Goal: Information Seeking & Learning: Learn about a topic

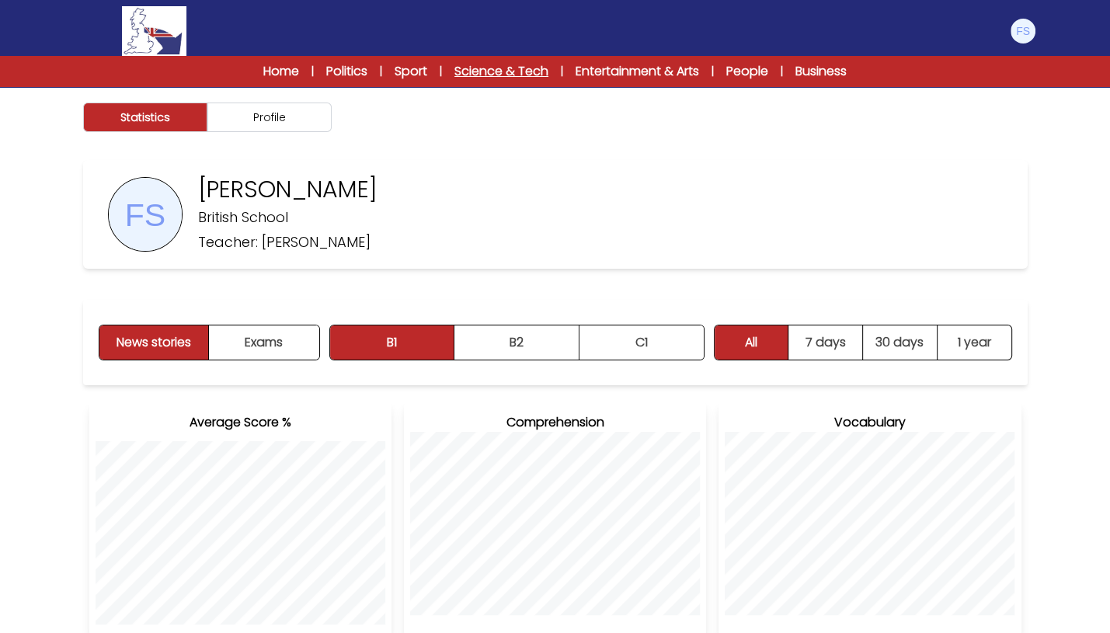
click at [513, 72] on link "Science & Tech" at bounding box center [501, 71] width 94 height 19
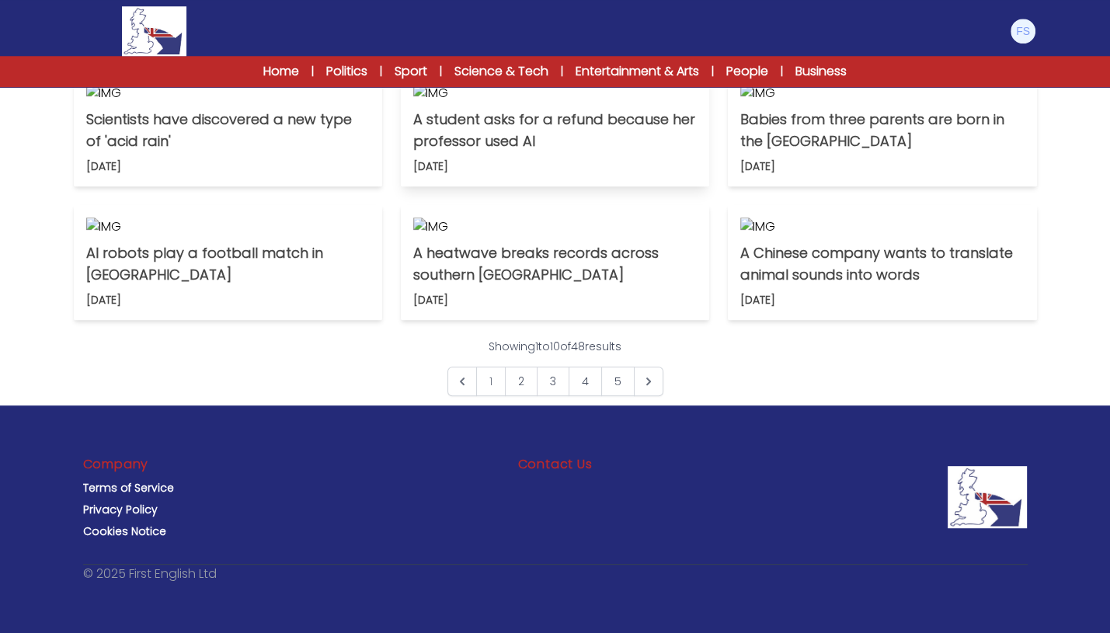
scroll to position [656, 0]
click at [596, 103] on img at bounding box center [554, 93] width 283 height 19
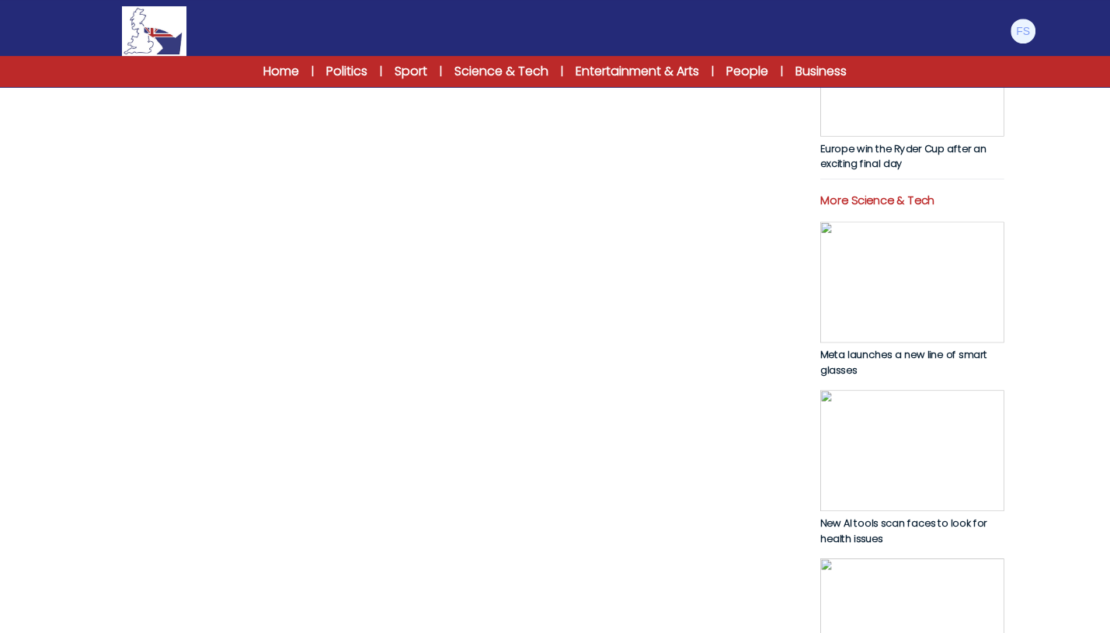
scroll to position [585, 0]
copy p "A student from Northeastern University in the United States has asked for her m…"
drag, startPoint x: 89, startPoint y: 159, endPoint x: 447, endPoint y: 562, distance: 538.6
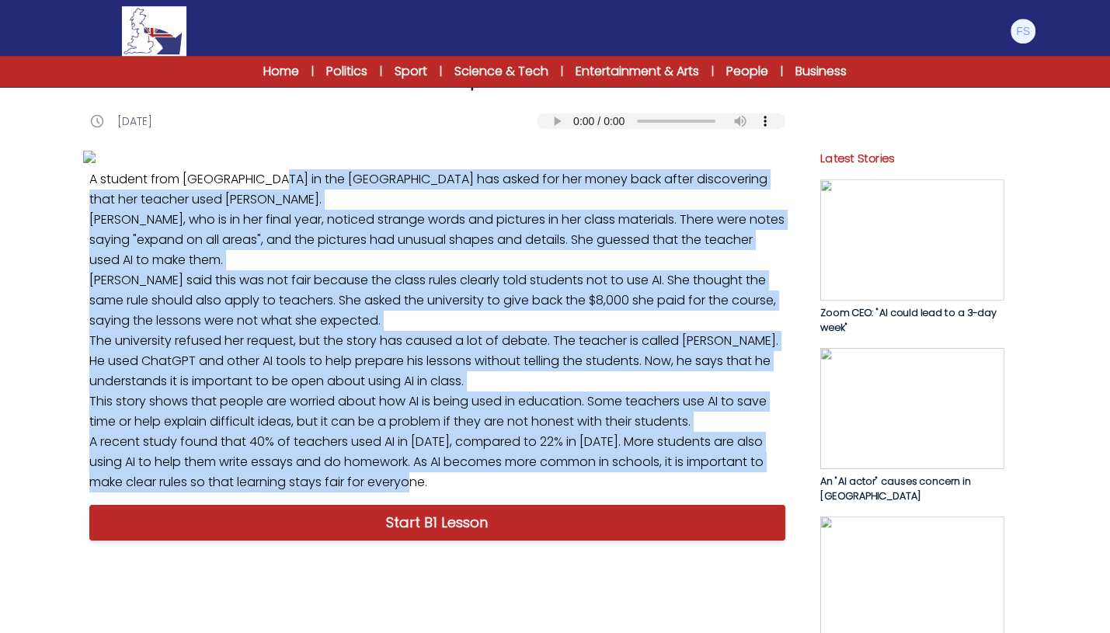
scroll to position [0, 0]
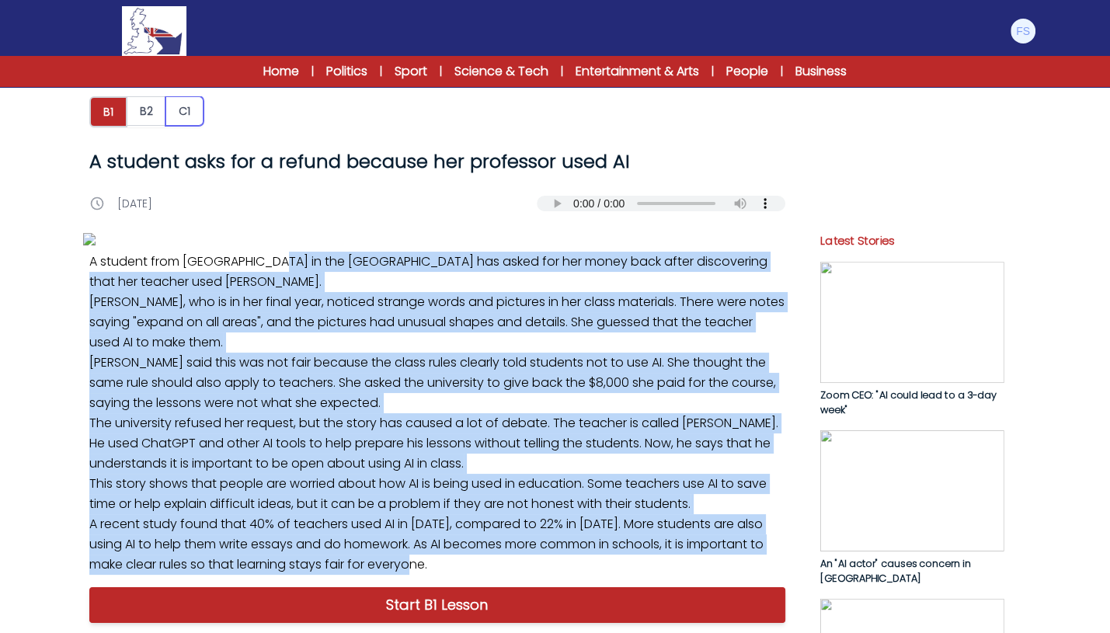
click at [185, 113] on button "C1" at bounding box center [184, 111] width 38 height 30
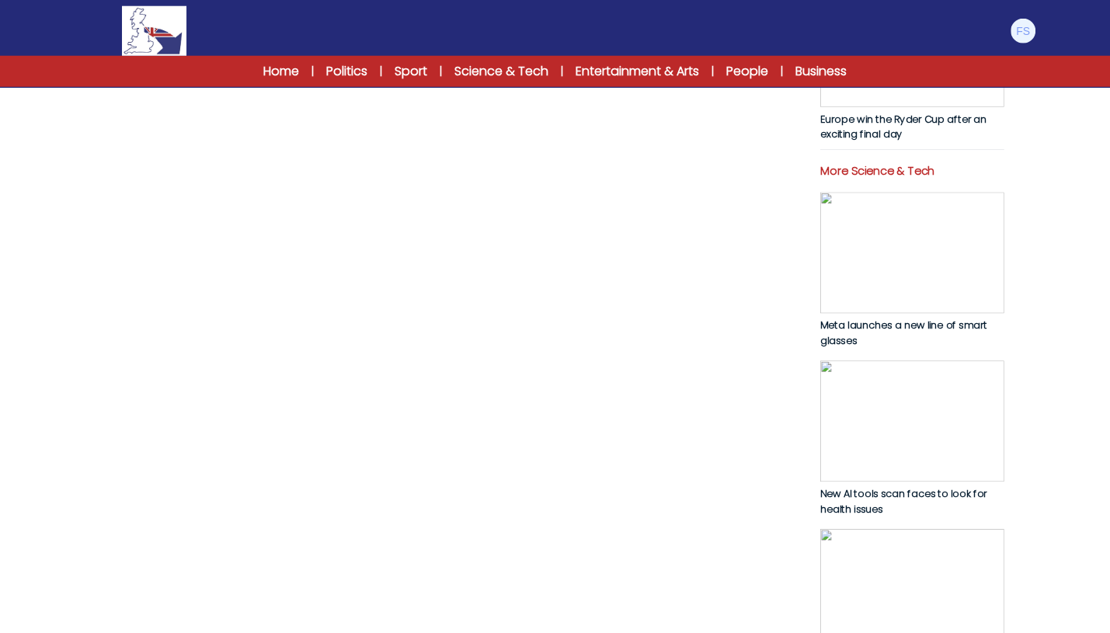
scroll to position [611, 0]
copy p "A student at [GEOGRAPHIC_DATA] in the [GEOGRAPHIC_DATA] has asked for her tuiti…"
drag, startPoint x: 92, startPoint y: 132, endPoint x: 332, endPoint y: 329, distance: 310.8
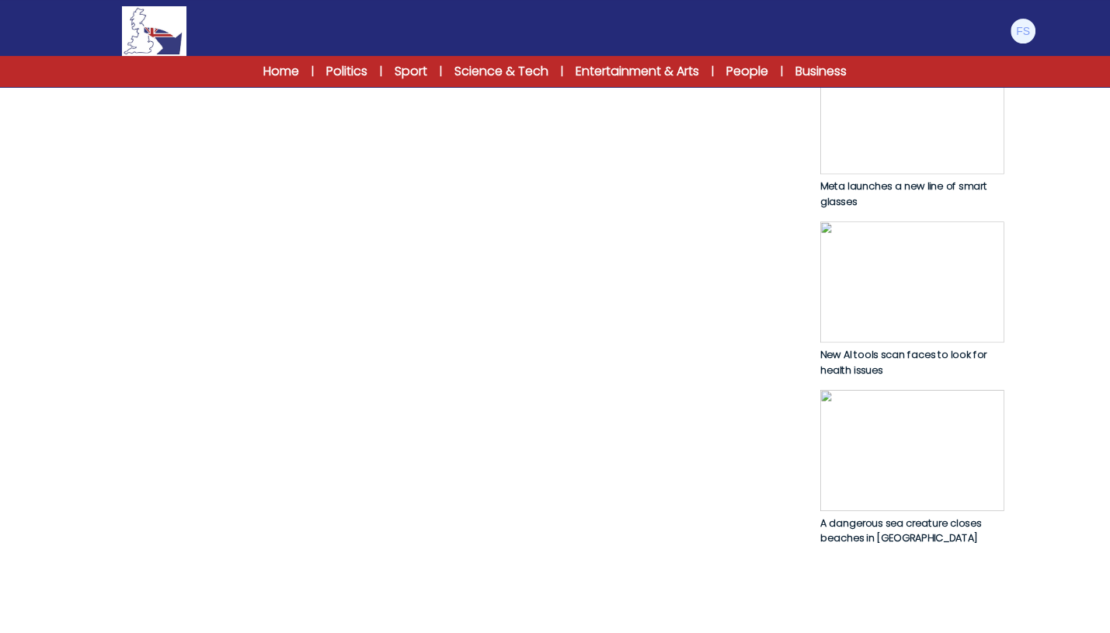
scroll to position [753, 0]
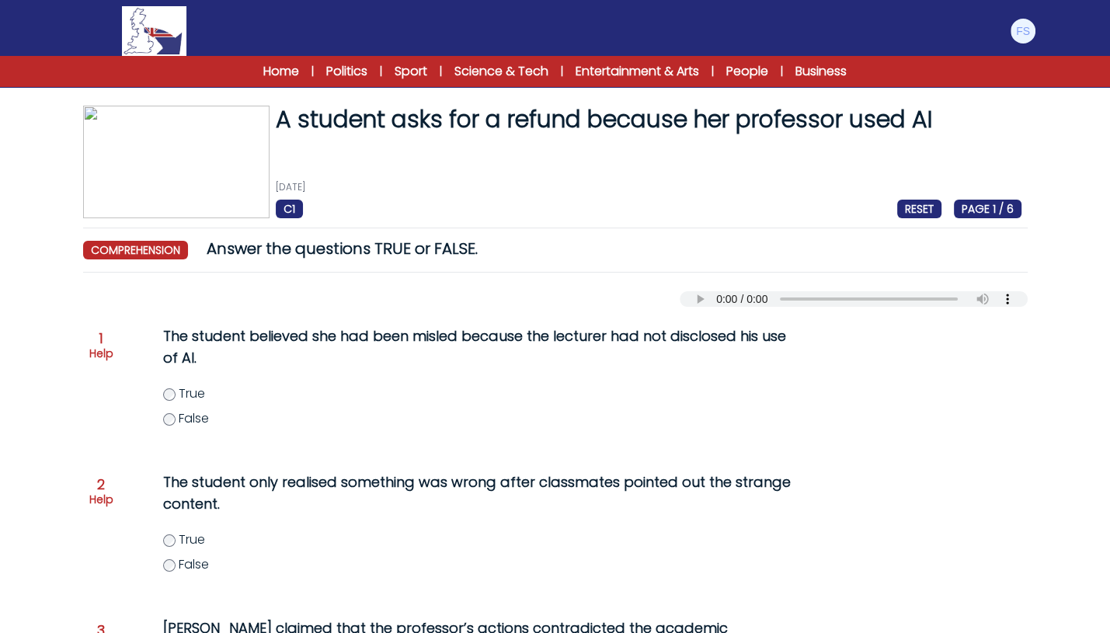
click at [170, 383] on div "The student believed she had been misled because the lecturer had not disclosed…" at bounding box center [461, 386] width 659 height 134
click at [169, 388] on label "True" at bounding box center [492, 393] width 659 height 19
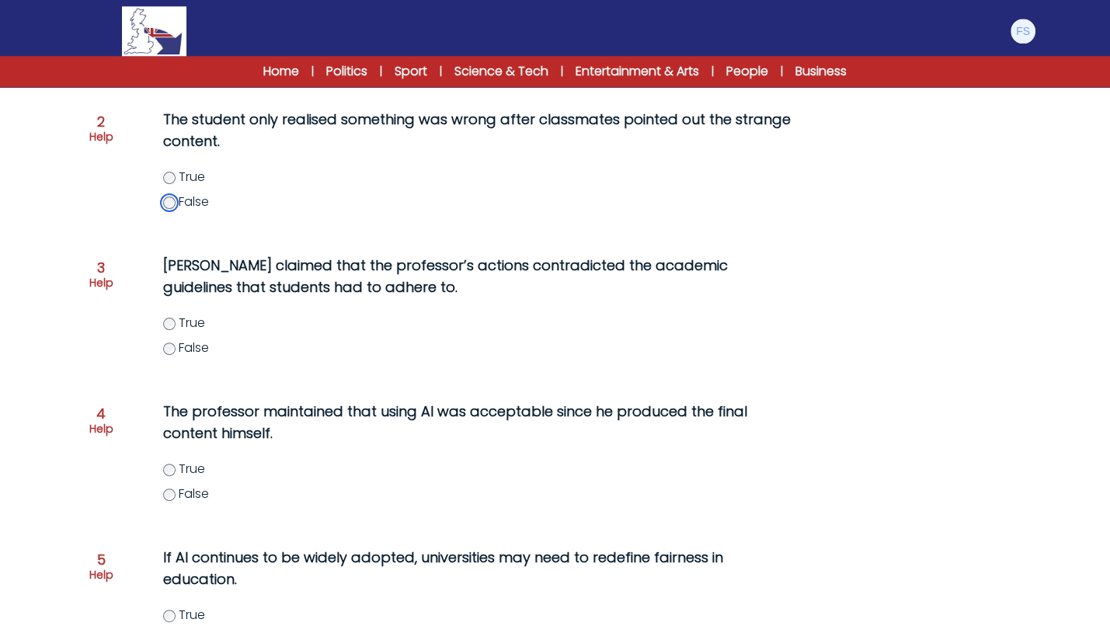
scroll to position [365, 0]
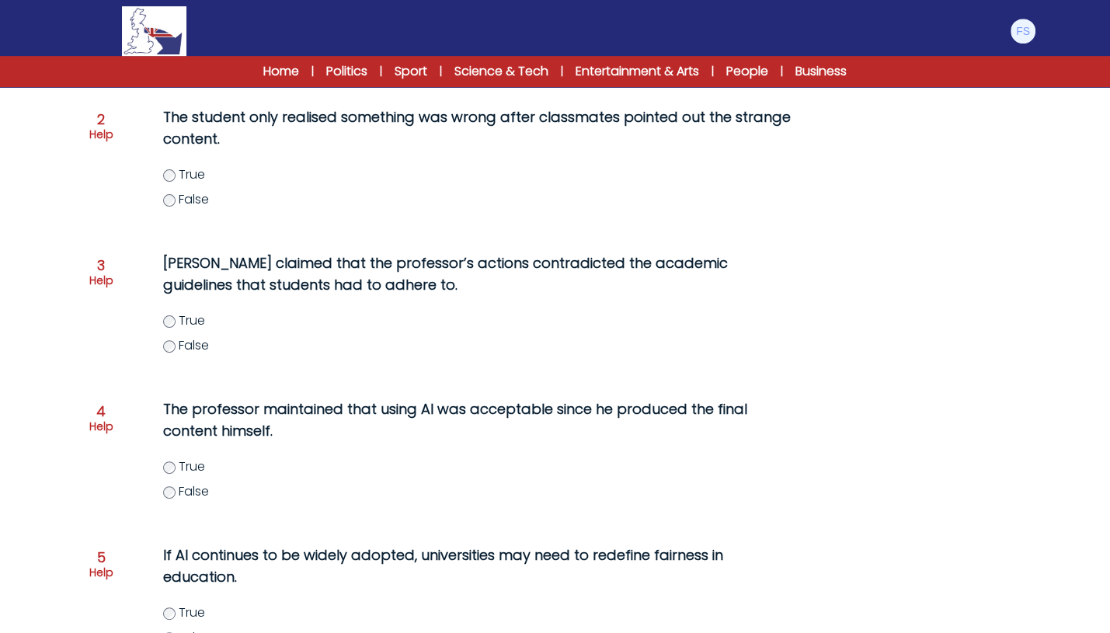
click at [175, 317] on label "True" at bounding box center [492, 320] width 659 height 19
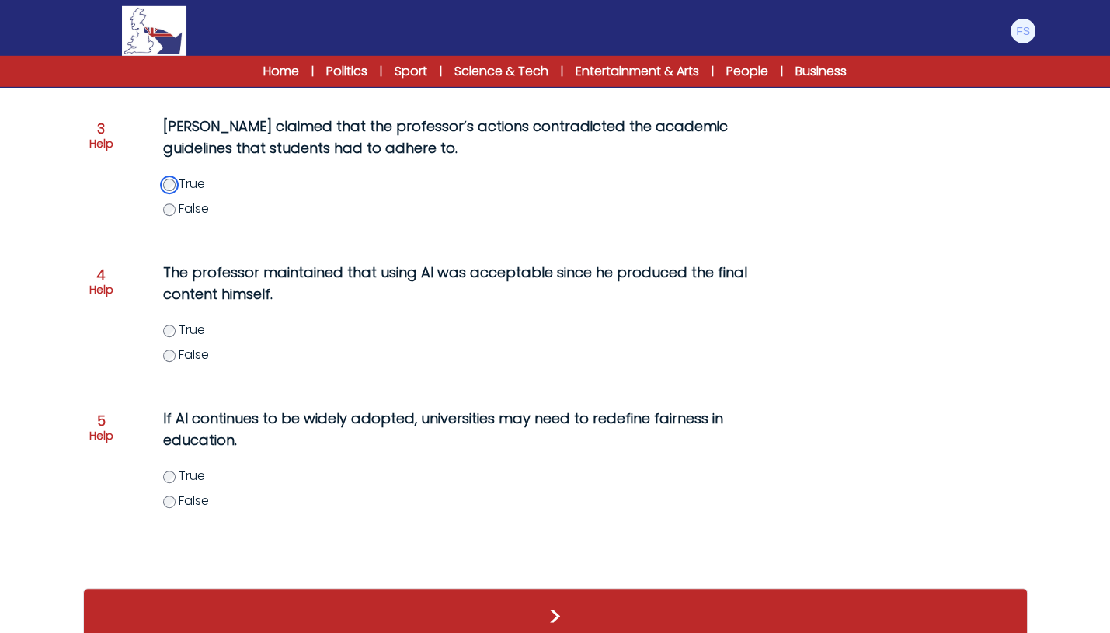
scroll to position [528, 0]
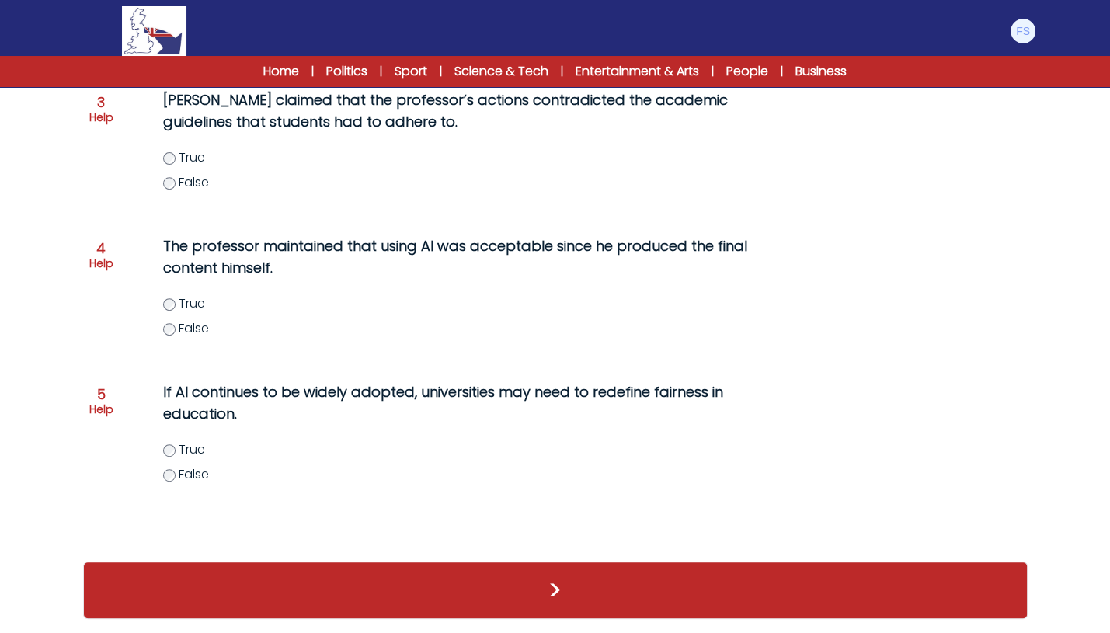
click at [175, 324] on label "False" at bounding box center [492, 328] width 659 height 19
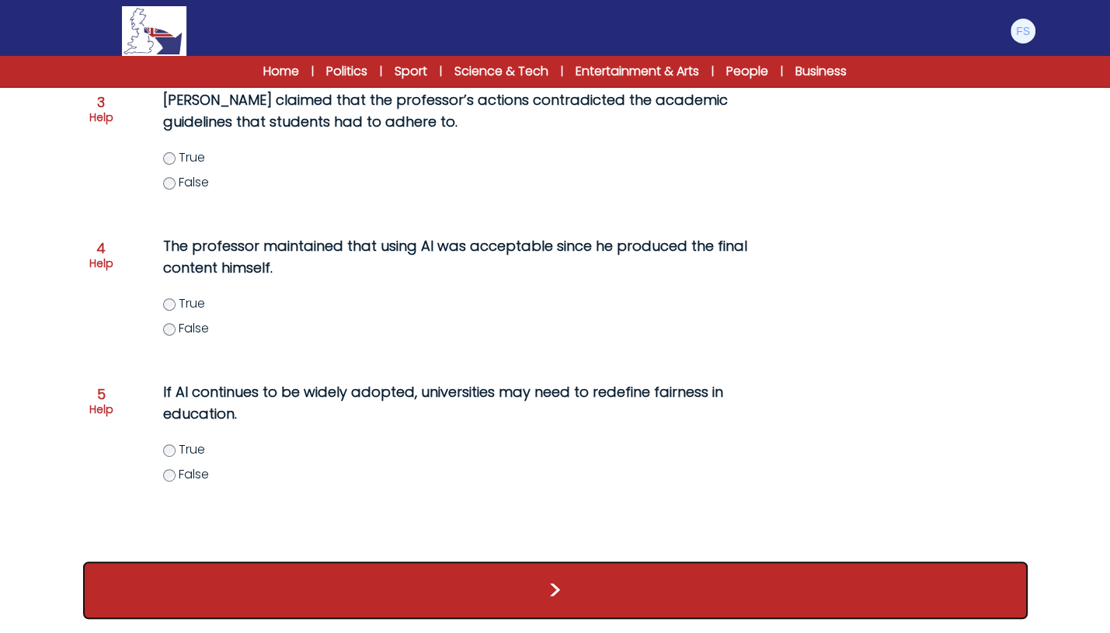
click at [241, 569] on button ">" at bounding box center [555, 590] width 944 height 57
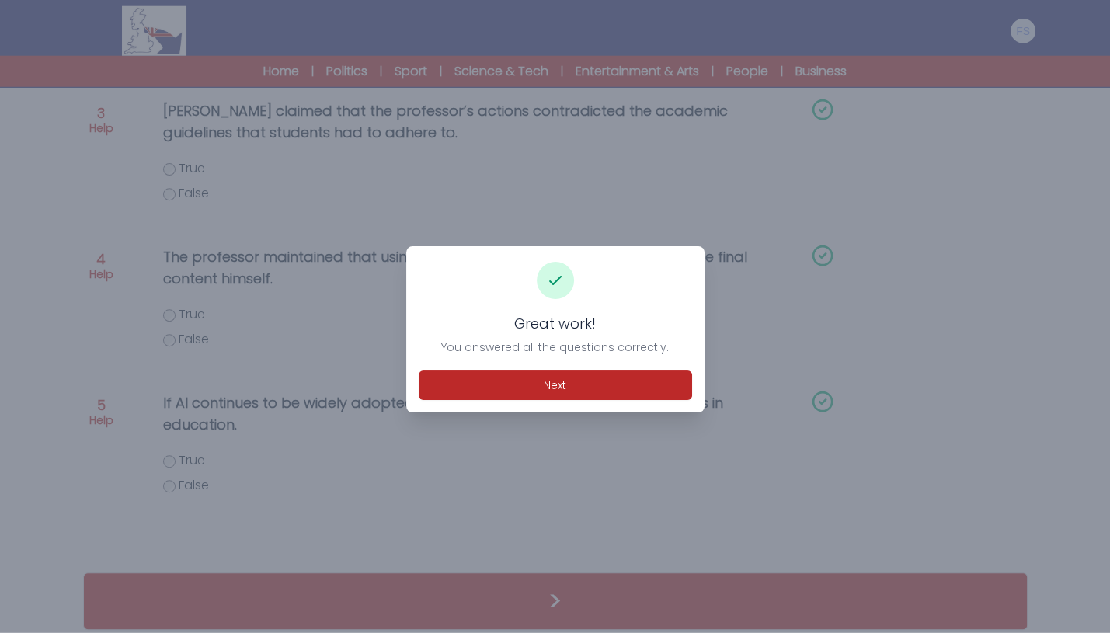
scroll to position [528, 0]
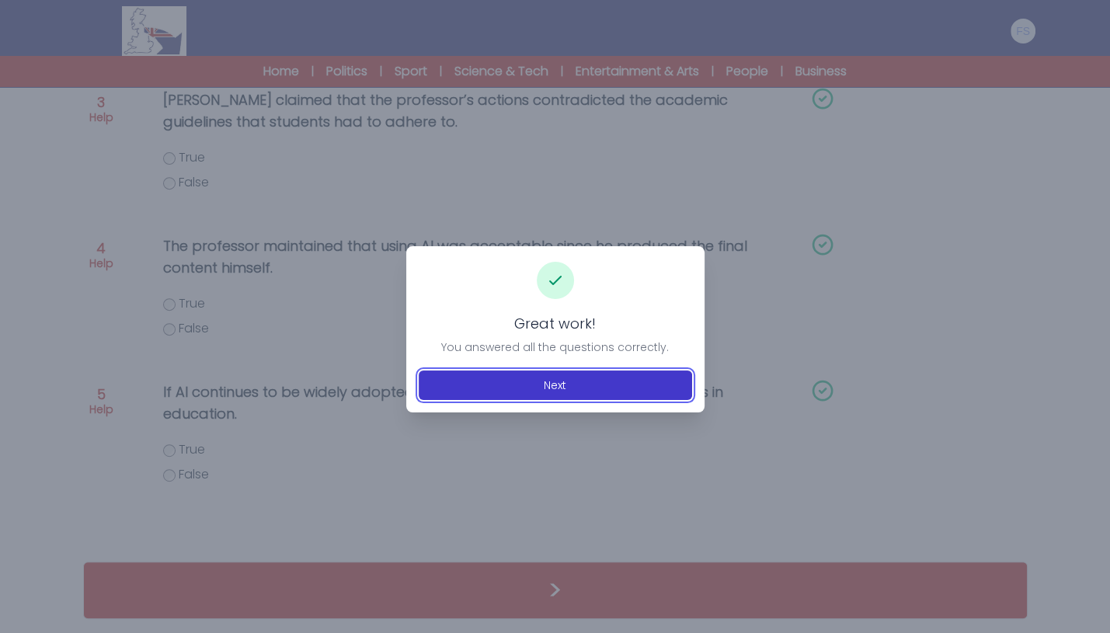
click at [506, 387] on button "Next" at bounding box center [555, 385] width 273 height 30
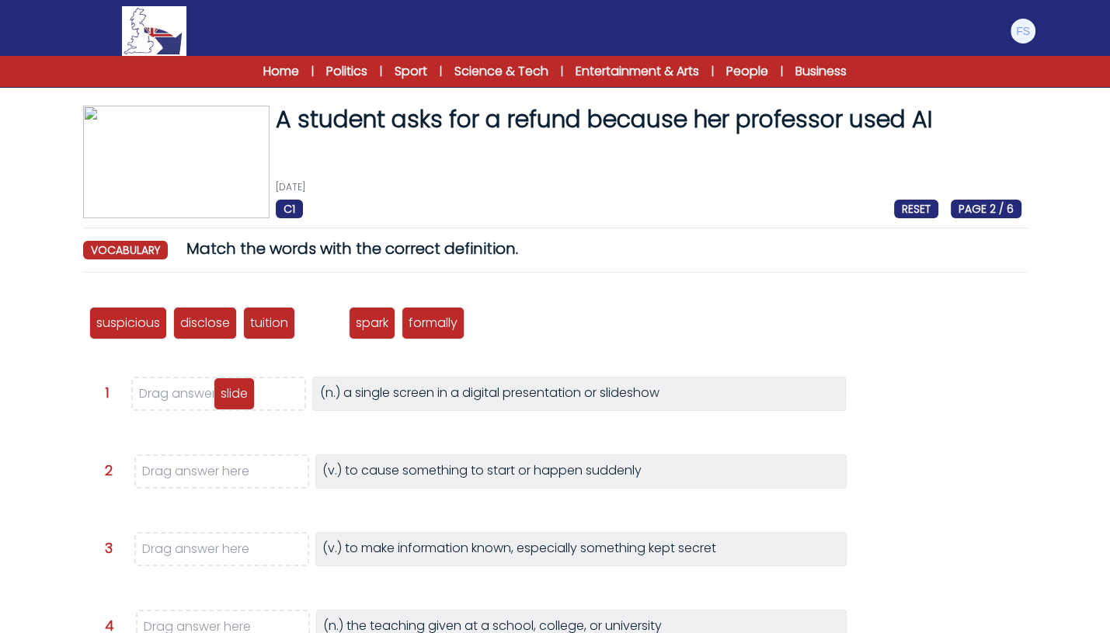
drag, startPoint x: 319, startPoint y: 319, endPoint x: 231, endPoint y: 390, distance: 112.7
click at [231, 390] on p "slide" at bounding box center [234, 393] width 27 height 19
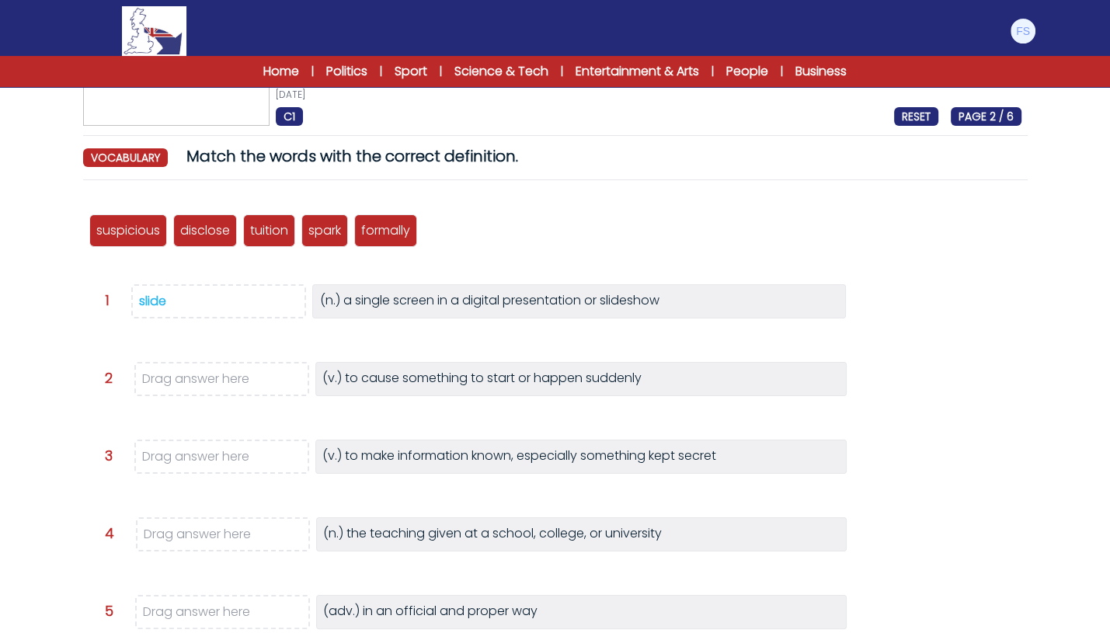
scroll to position [100, 0]
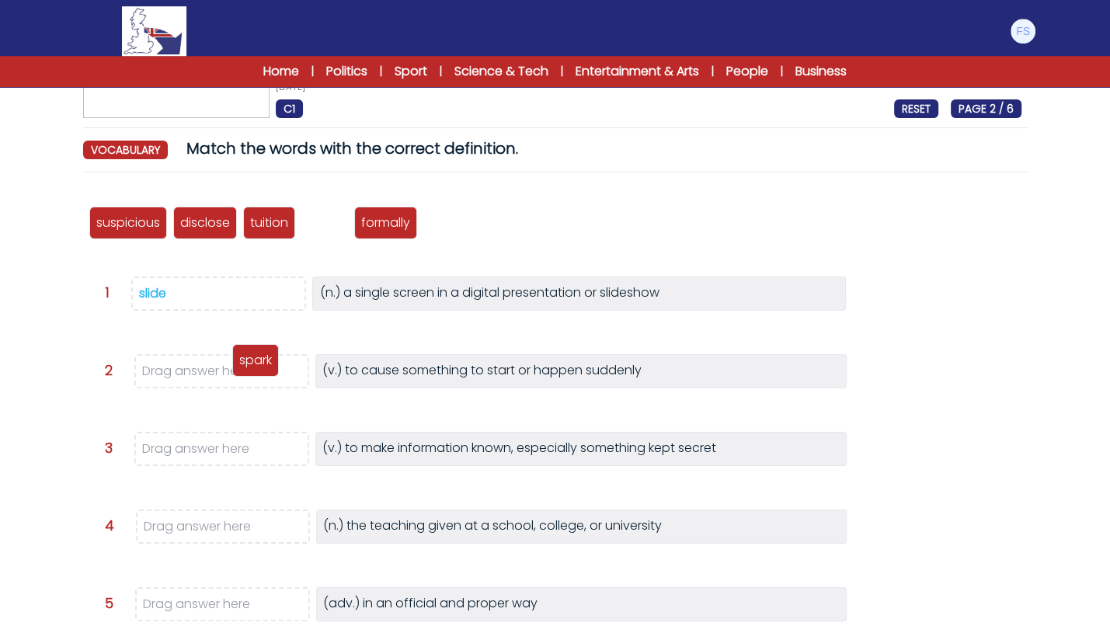
drag, startPoint x: 322, startPoint y: 227, endPoint x: 253, endPoint y: 365, distance: 154.6
click at [253, 365] on p "spark" at bounding box center [255, 360] width 33 height 19
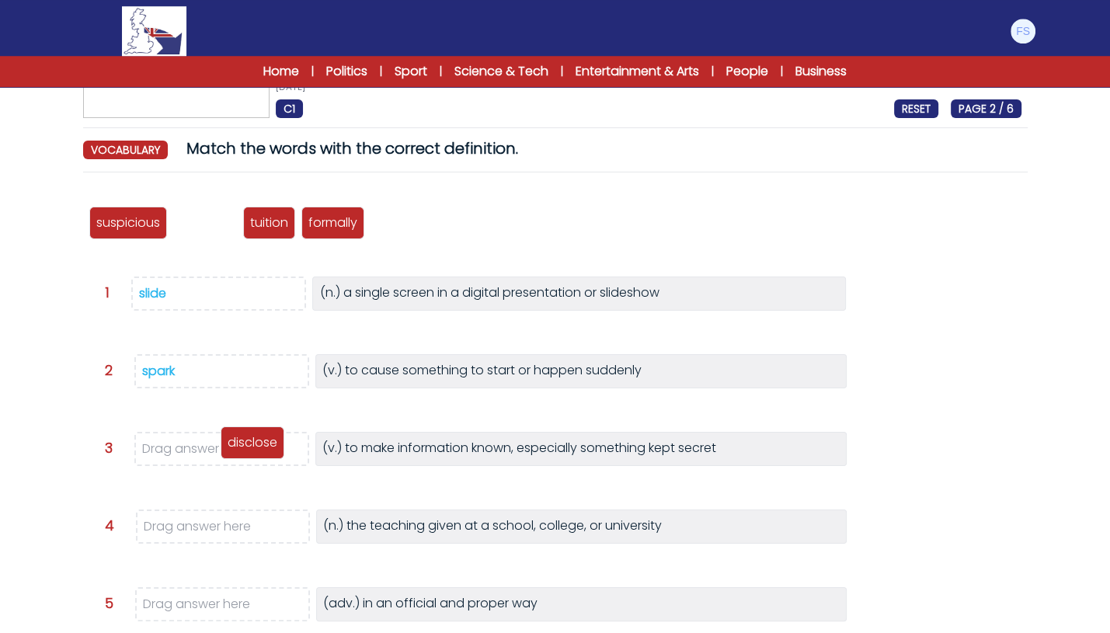
drag, startPoint x: 177, startPoint y: 231, endPoint x: 224, endPoint y: 451, distance: 225.6
click at [224, 451] on div "disclose" at bounding box center [253, 442] width 64 height 33
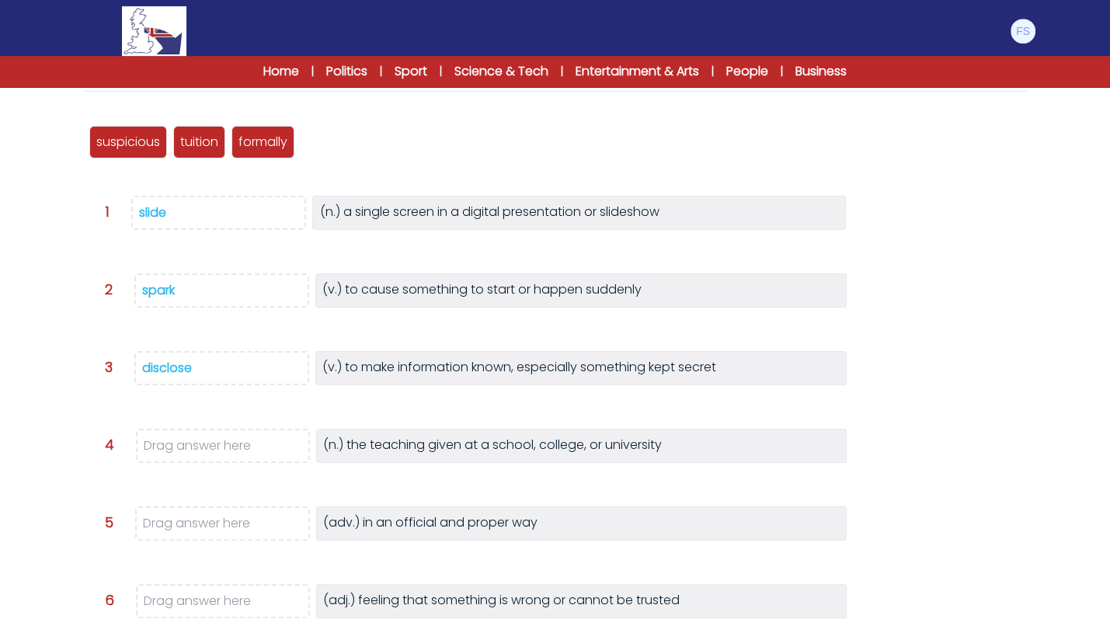
scroll to position [182, 0]
drag, startPoint x: 204, startPoint y: 141, endPoint x: 219, endPoint y: 439, distance: 298.6
click at [219, 439] on p "tuition" at bounding box center [214, 439] width 38 height 19
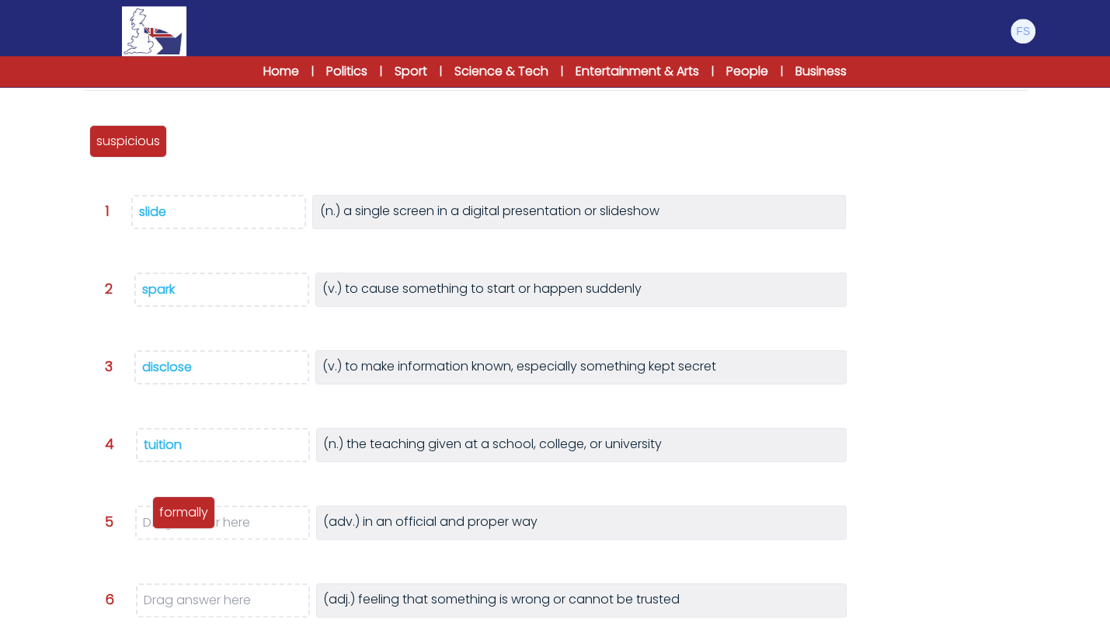
drag, startPoint x: 206, startPoint y: 137, endPoint x: 185, endPoint y: 509, distance: 371.8
click at [185, 509] on p "formally" at bounding box center [183, 512] width 49 height 19
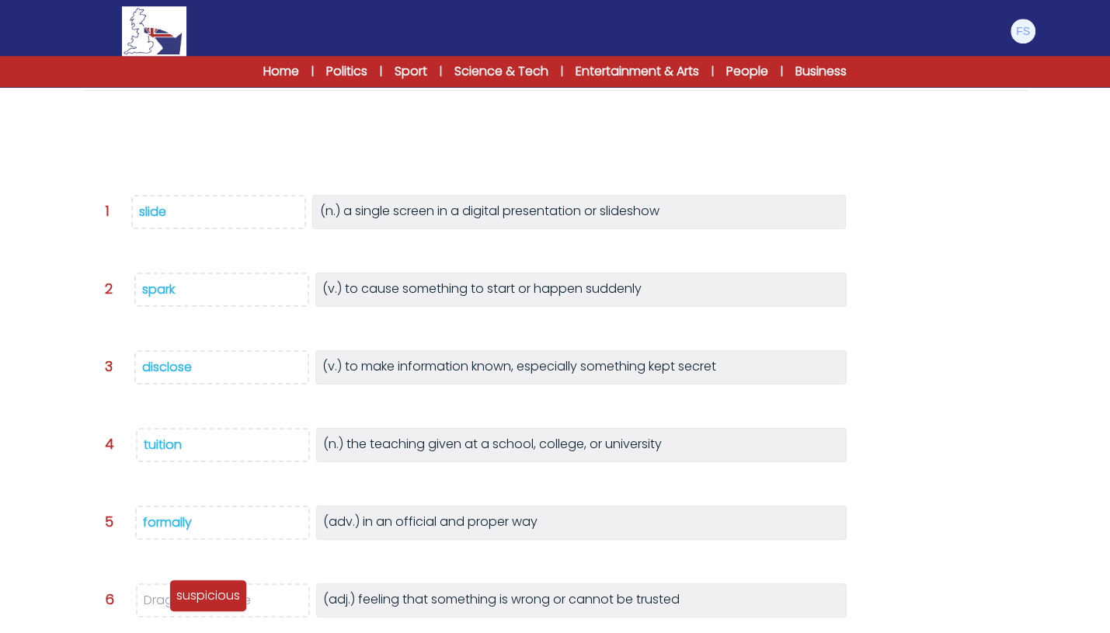
drag, startPoint x: 103, startPoint y: 137, endPoint x: 183, endPoint y: 592, distance: 461.3
click at [183, 592] on p "suspicious" at bounding box center [208, 595] width 64 height 19
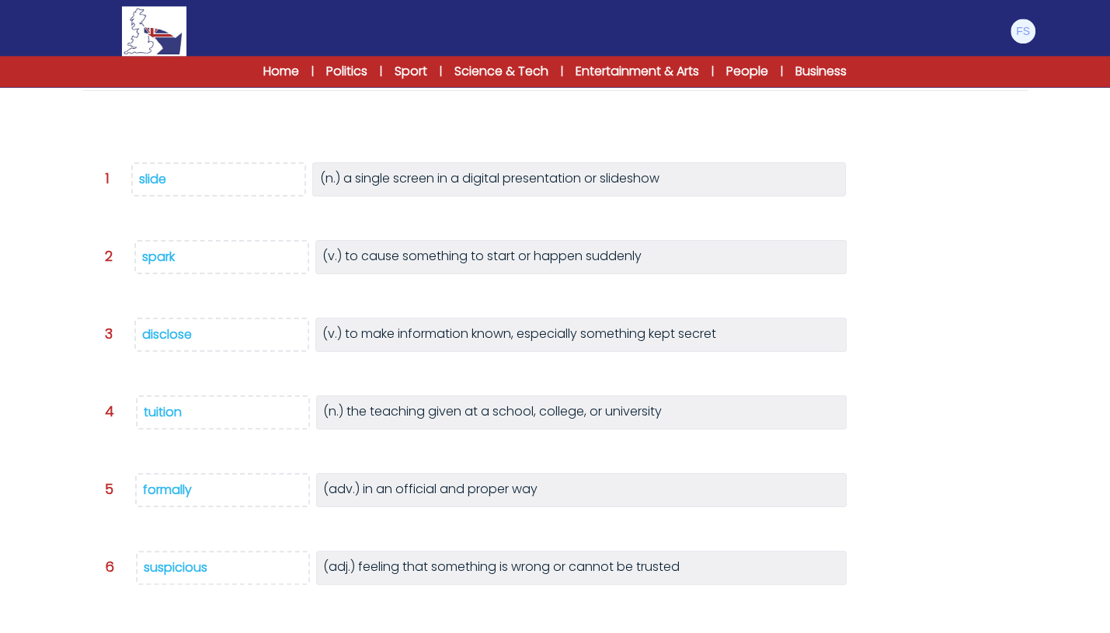
scroll to position [288, 0]
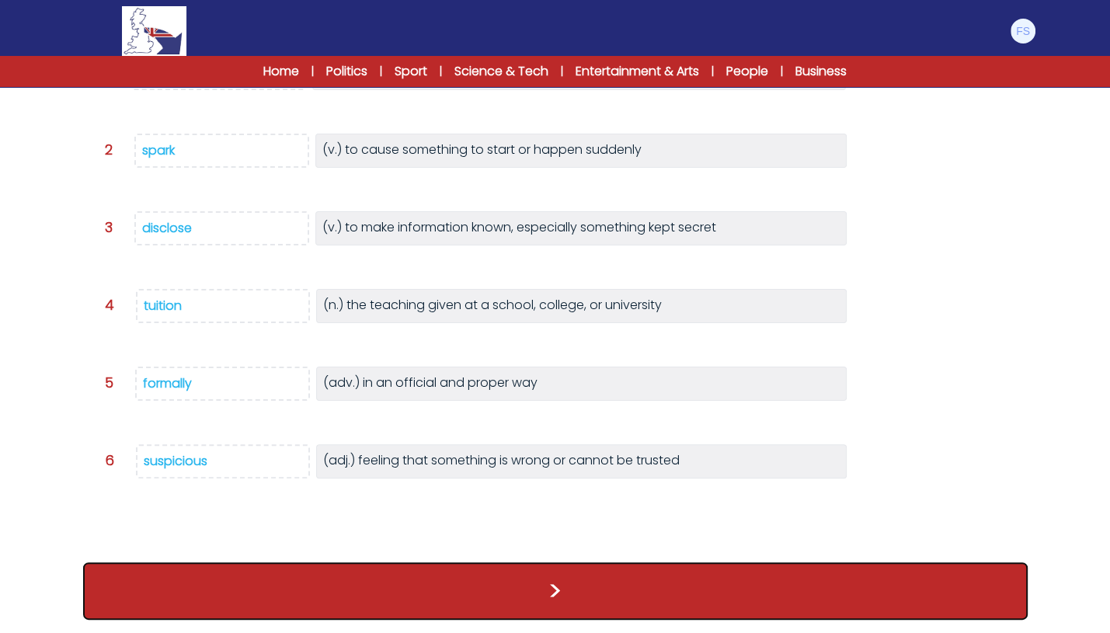
click at [336, 573] on button ">" at bounding box center [555, 590] width 944 height 57
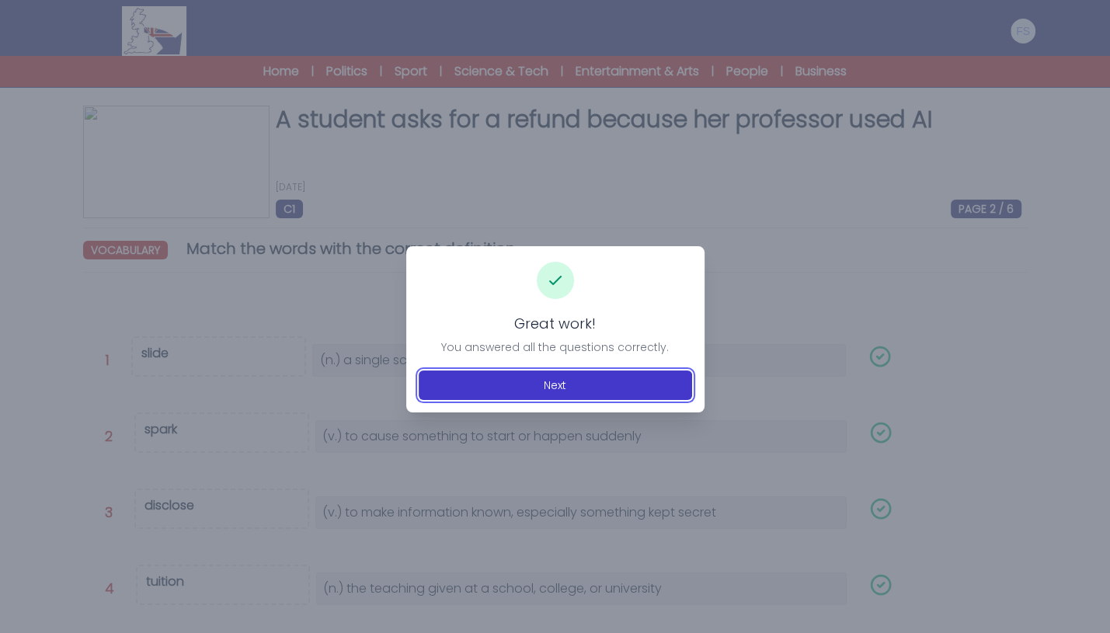
click at [512, 380] on button "Next" at bounding box center [555, 385] width 273 height 30
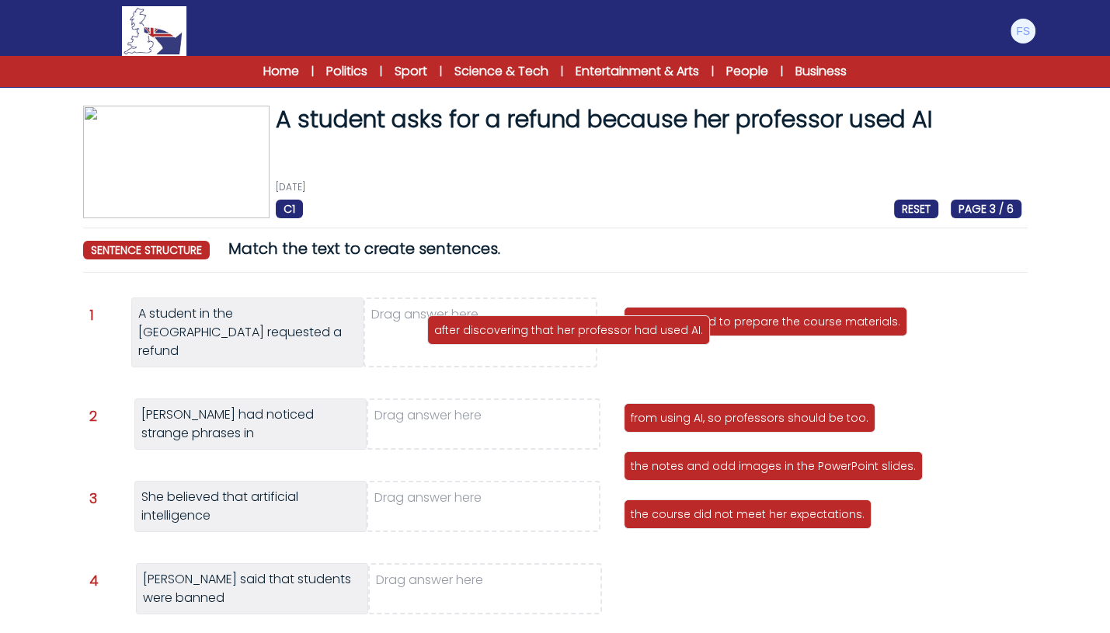
drag, startPoint x: 684, startPoint y: 365, endPoint x: 488, endPoint y: 325, distance: 200.5
click at [488, 325] on p "after discovering that her professor had used AI." at bounding box center [568, 330] width 269 height 16
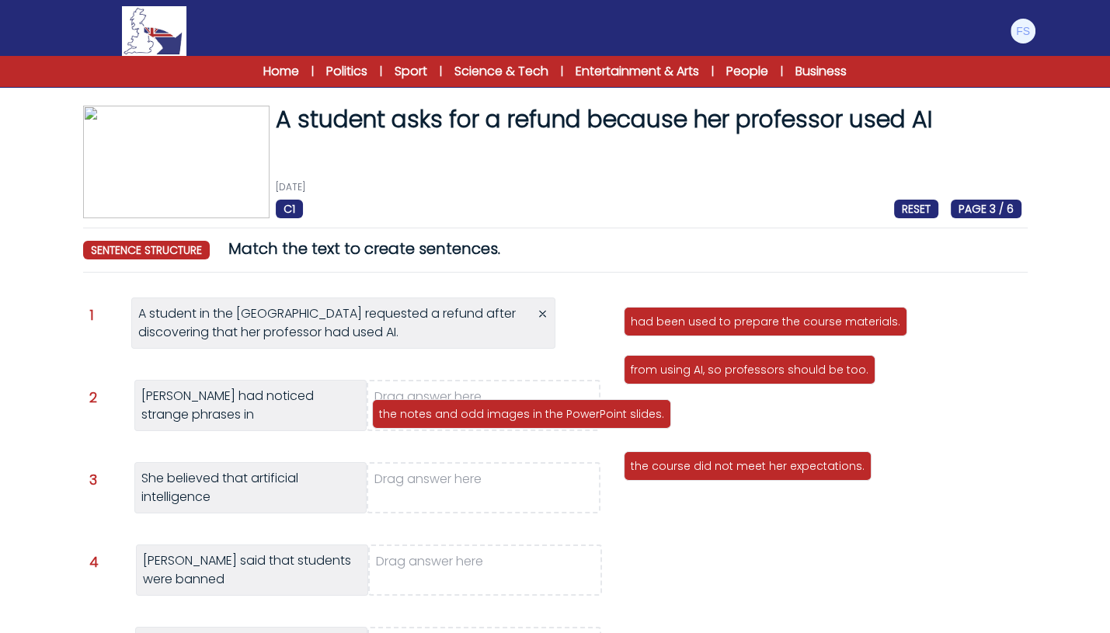
drag, startPoint x: 769, startPoint y: 425, endPoint x: 517, endPoint y: 420, distance: 251.7
click at [517, 420] on div "the notes and odd images in the PowerPoint slides." at bounding box center [521, 414] width 299 height 30
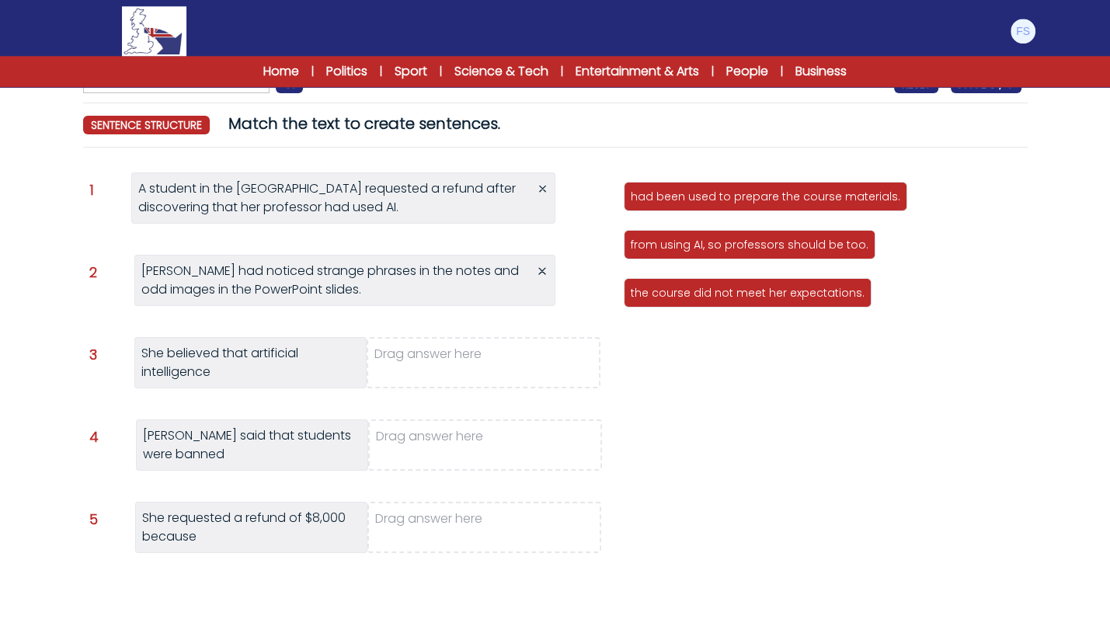
scroll to position [126, 0]
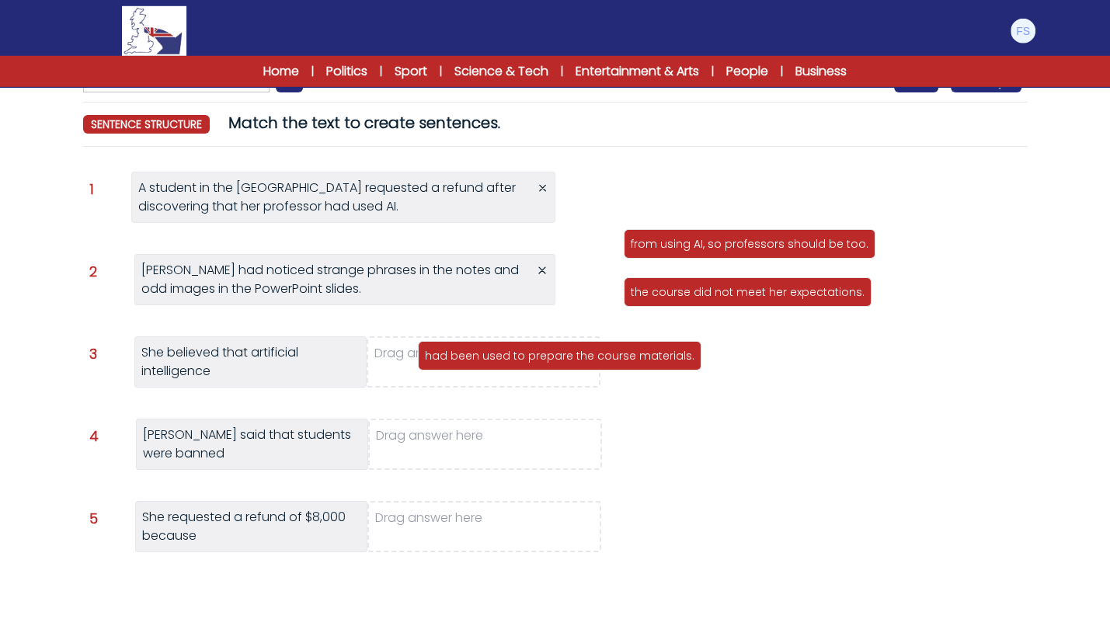
drag, startPoint x: 710, startPoint y: 192, endPoint x: 504, endPoint y: 351, distance: 260.2
click at [504, 351] on p "had been used to prepare the course materials." at bounding box center [560, 356] width 270 height 16
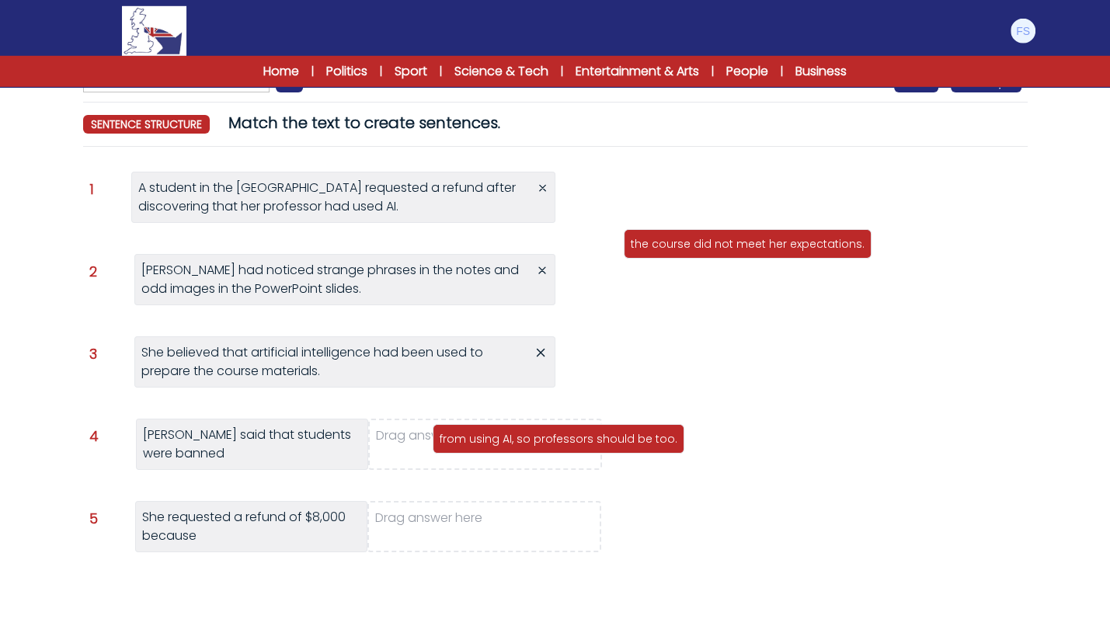
drag, startPoint x: 706, startPoint y: 197, endPoint x: 515, endPoint y: 440, distance: 309.2
click at [515, 440] on p "from using AI, so professors should be too." at bounding box center [559, 439] width 238 height 16
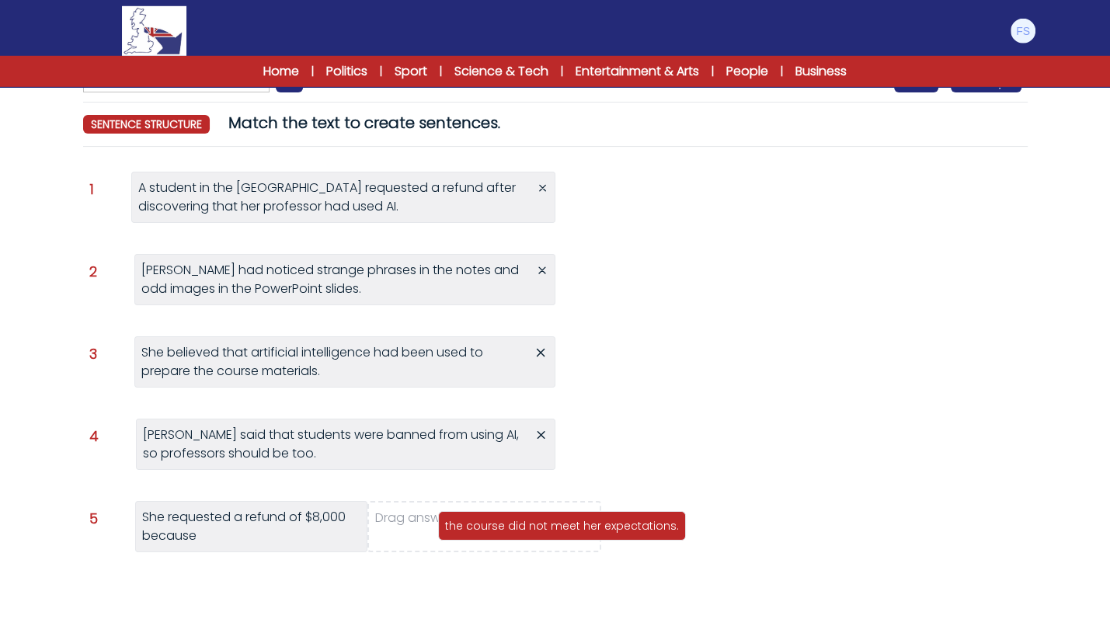
drag, startPoint x: 685, startPoint y: 198, endPoint x: 499, endPoint y: 529, distance: 379.4
click at [499, 529] on p "the course did not meet her expectations." at bounding box center [562, 526] width 234 height 16
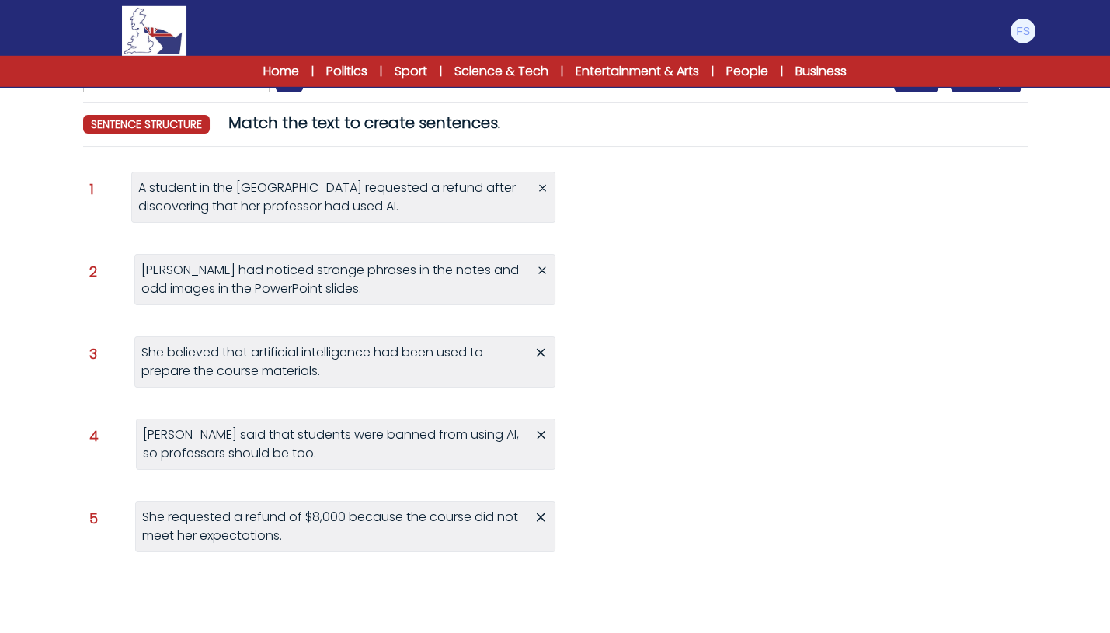
scroll to position [198, 0]
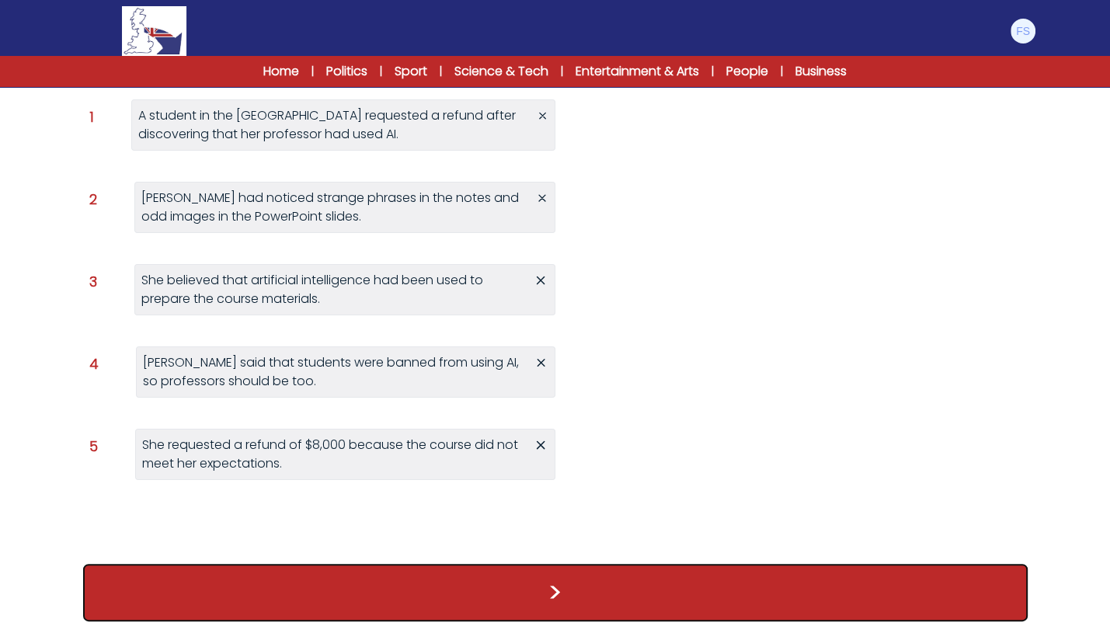
click at [552, 586] on button ">" at bounding box center [555, 592] width 944 height 57
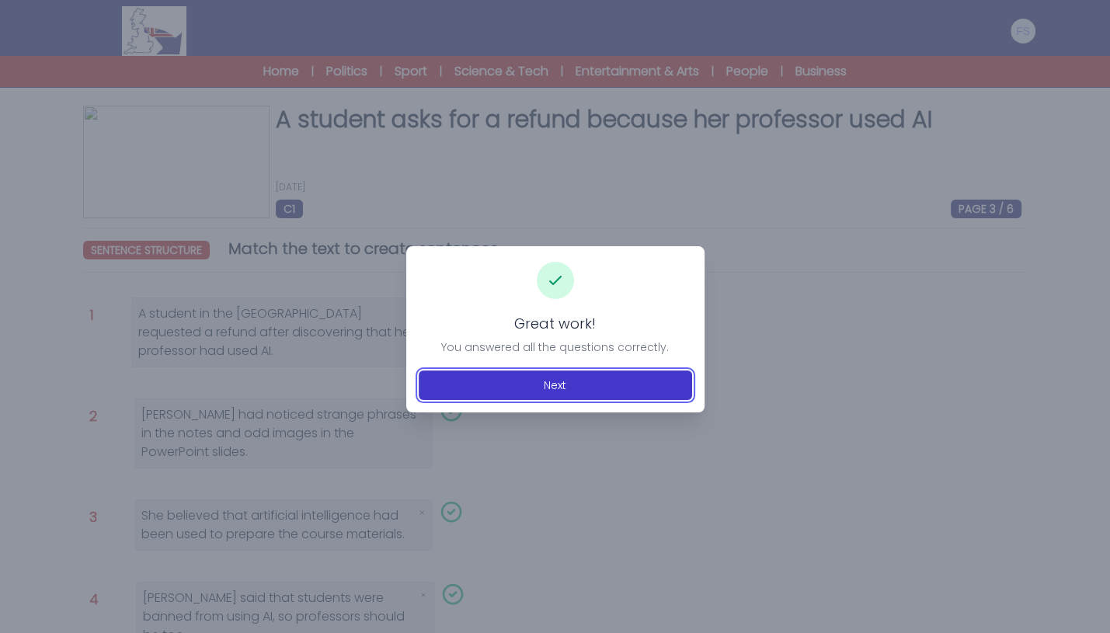
click at [562, 396] on button "Next" at bounding box center [555, 385] width 273 height 30
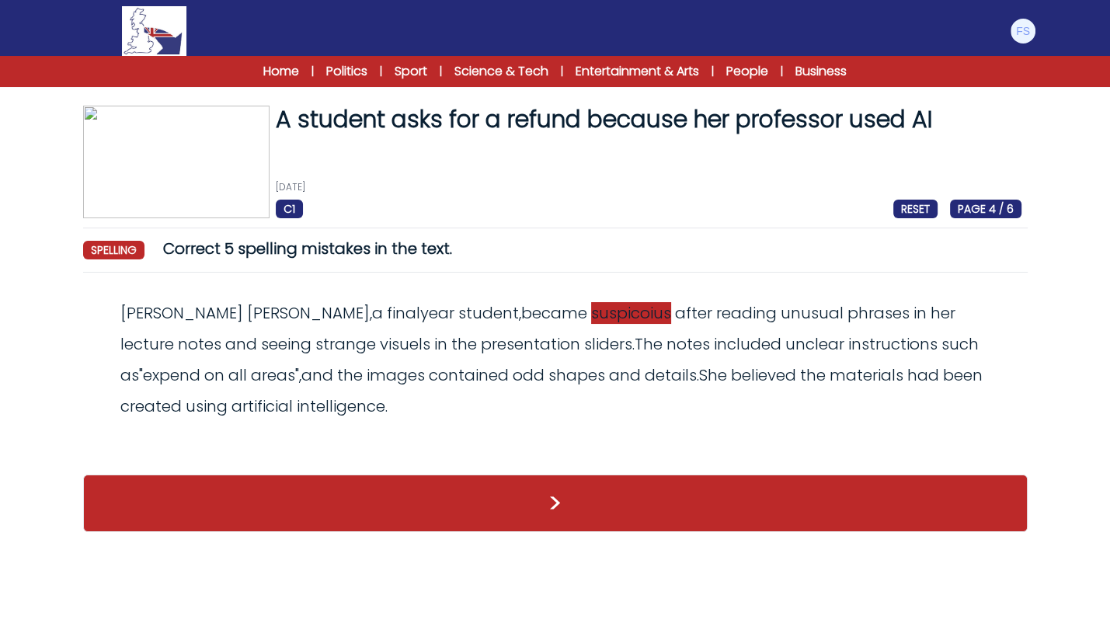
click at [591, 315] on span "suspicoius" at bounding box center [631, 313] width 80 height 22
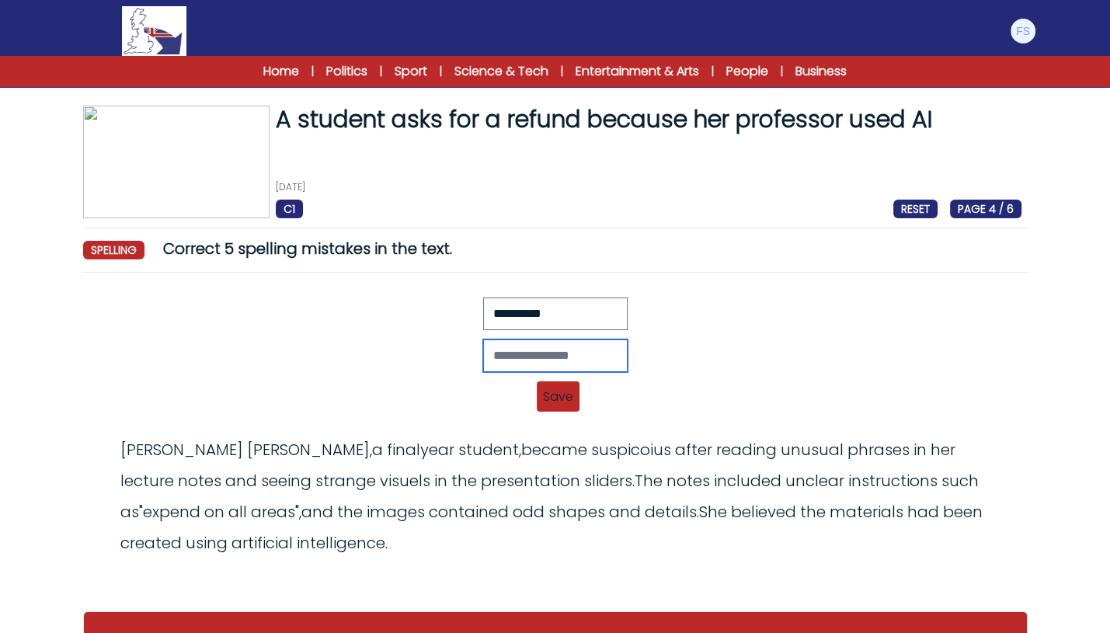
click at [513, 370] on input "text" at bounding box center [555, 355] width 144 height 33
type input "**********"
click at [564, 391] on span "Save" at bounding box center [558, 396] width 43 height 30
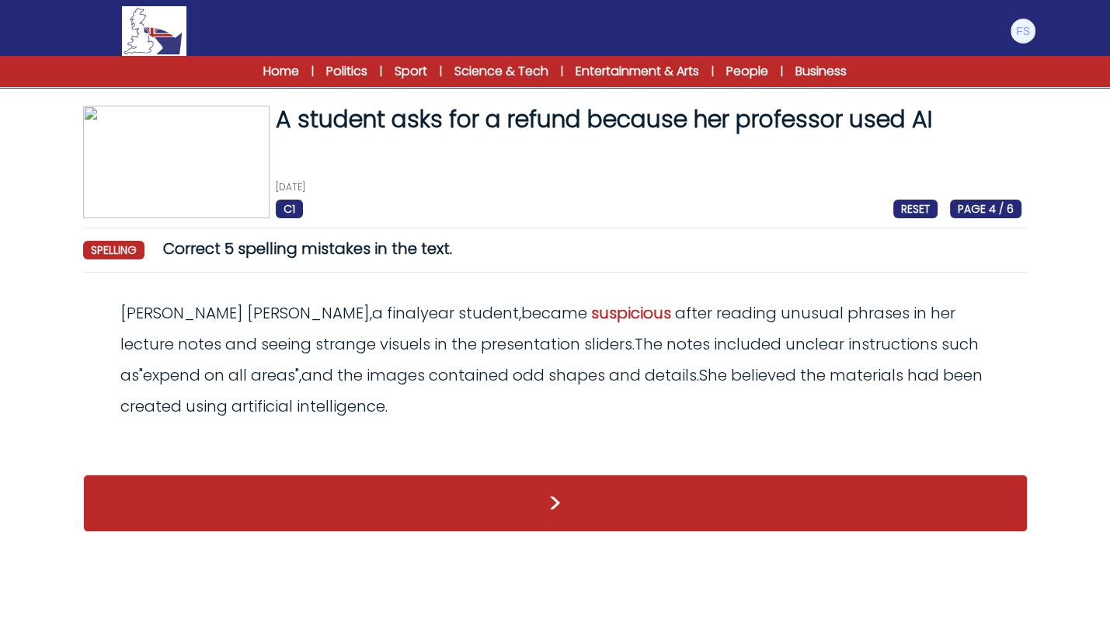
click at [268, 355] on div "Ella Stapleton , a finalyear student , became suspicious after reading unusual …" at bounding box center [555, 359] width 932 height 124
click at [380, 350] on span "visuels" at bounding box center [405, 344] width 50 height 22
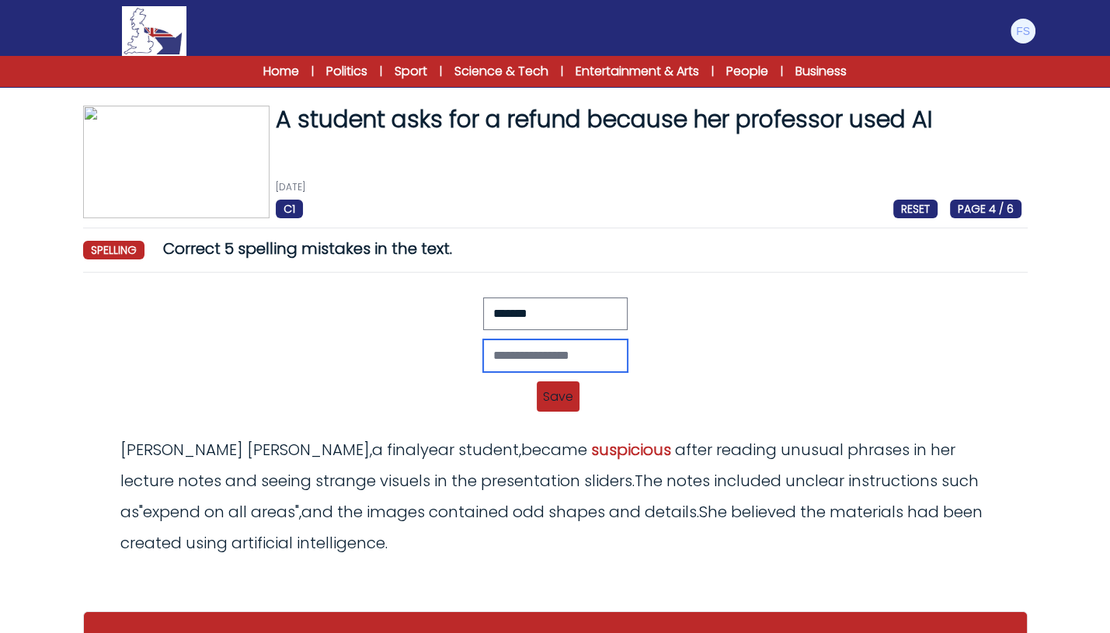
click at [483, 354] on input "text" at bounding box center [555, 355] width 144 height 33
type input "*******"
click at [541, 387] on span "Save" at bounding box center [558, 396] width 43 height 30
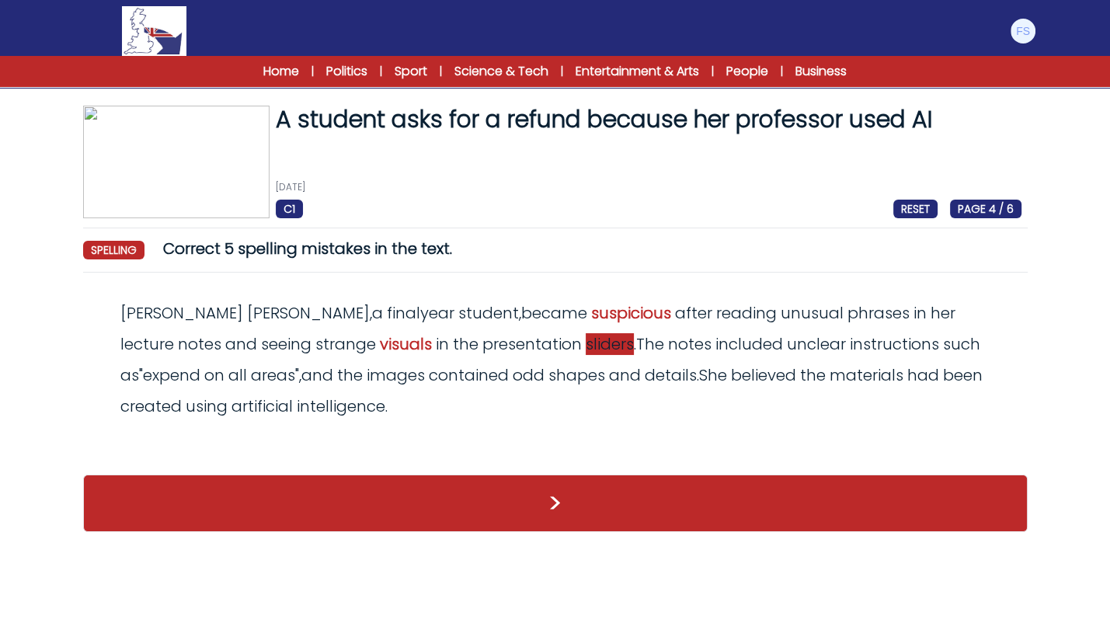
click at [586, 350] on span "sliders" at bounding box center [610, 344] width 48 height 22
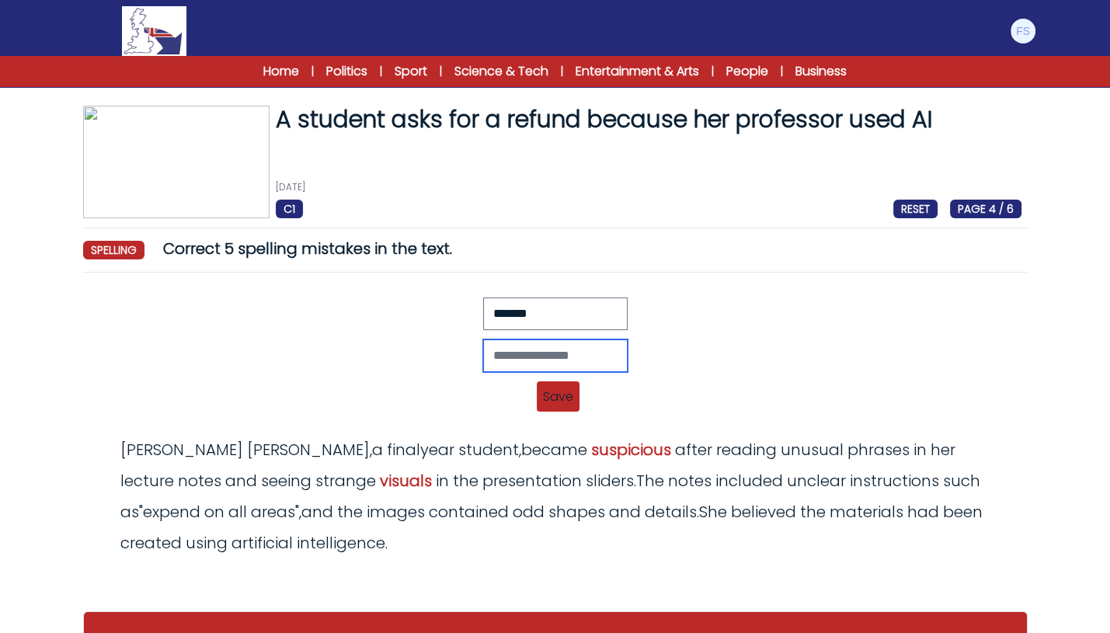
click at [513, 367] on input "text" at bounding box center [555, 355] width 144 height 33
type input "******"
click at [557, 398] on span "Save" at bounding box center [558, 396] width 43 height 30
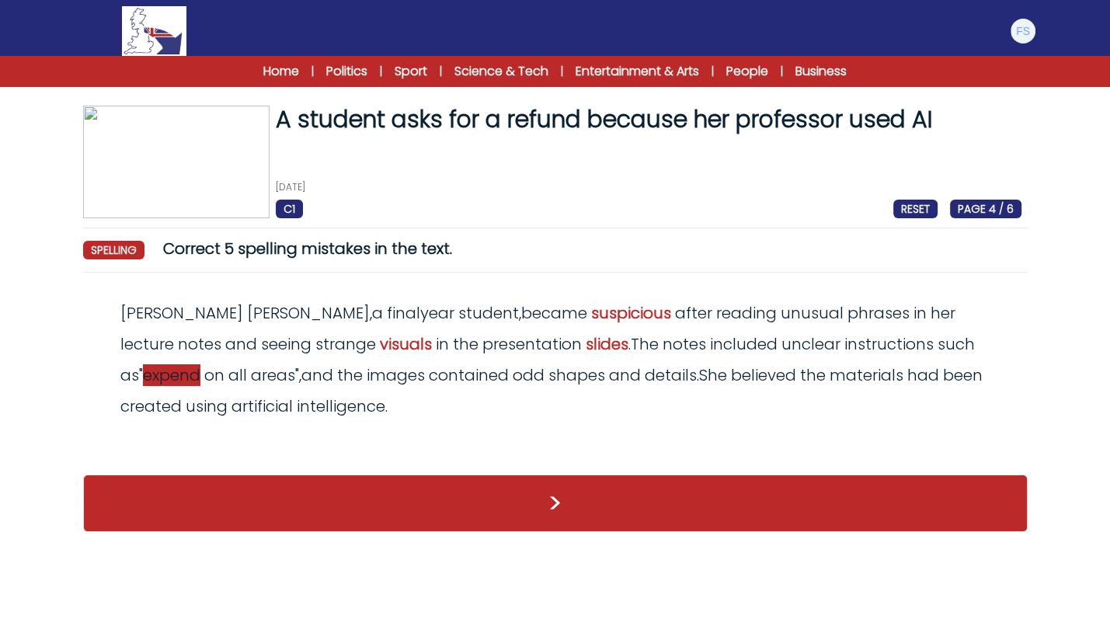
click at [200, 364] on span "expend" at bounding box center [171, 375] width 57 height 22
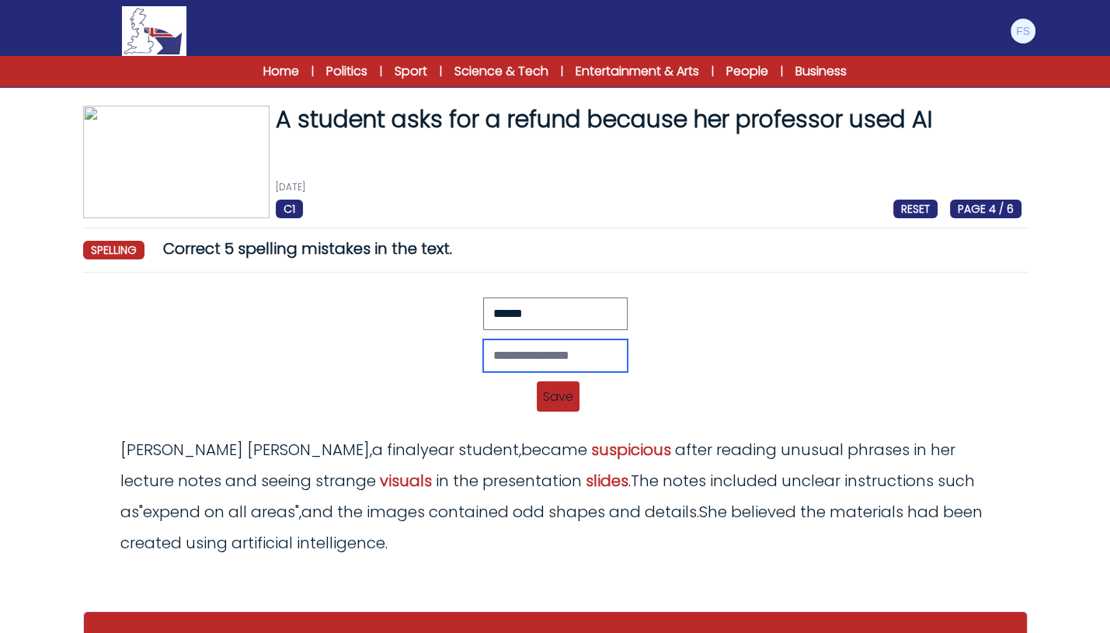
click at [626, 355] on input "text" at bounding box center [555, 355] width 144 height 33
type input "******"
click at [553, 396] on span "Save" at bounding box center [558, 396] width 43 height 30
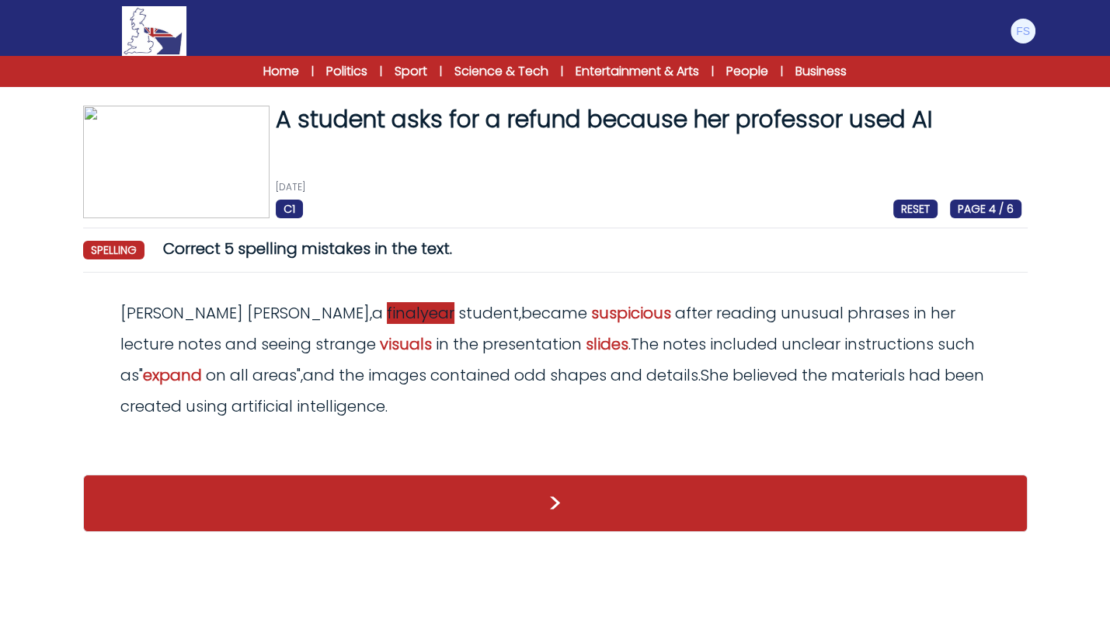
click at [387, 313] on span "finalyear" at bounding box center [421, 313] width 68 height 22
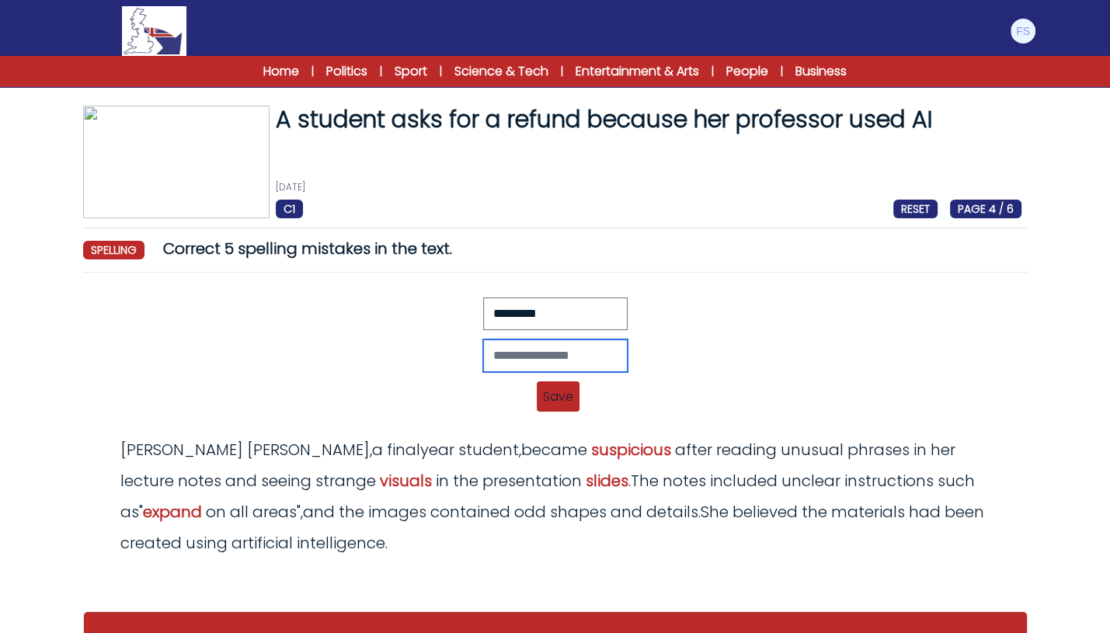
click at [486, 353] on input "text" at bounding box center [555, 355] width 144 height 33
type input "**********"
click at [553, 384] on span "Save" at bounding box center [558, 396] width 43 height 30
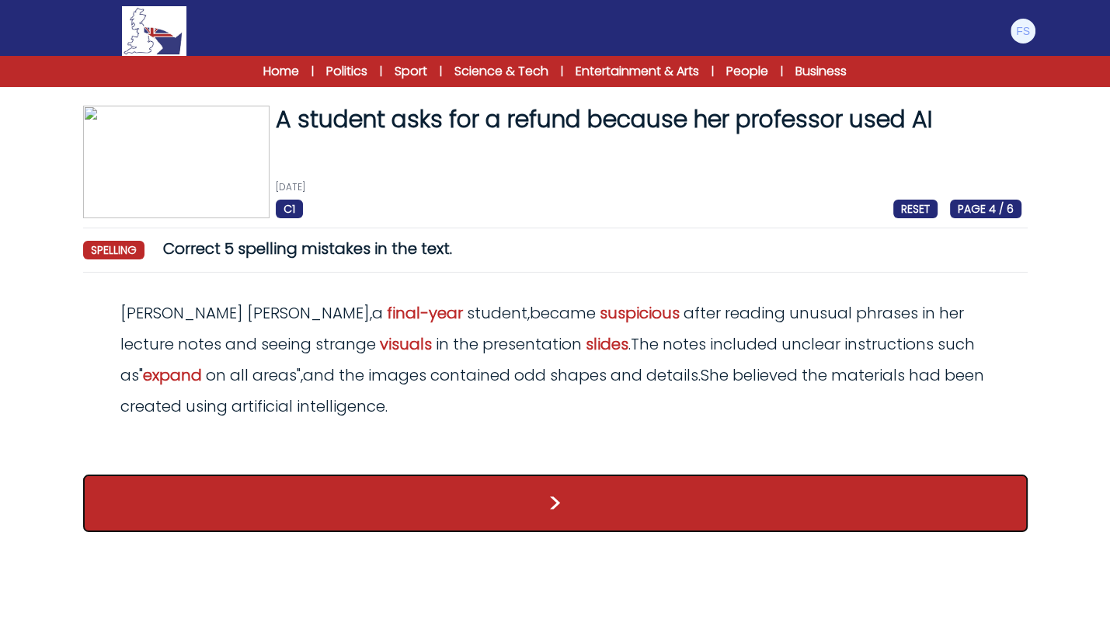
click at [576, 501] on button ">" at bounding box center [555, 503] width 944 height 57
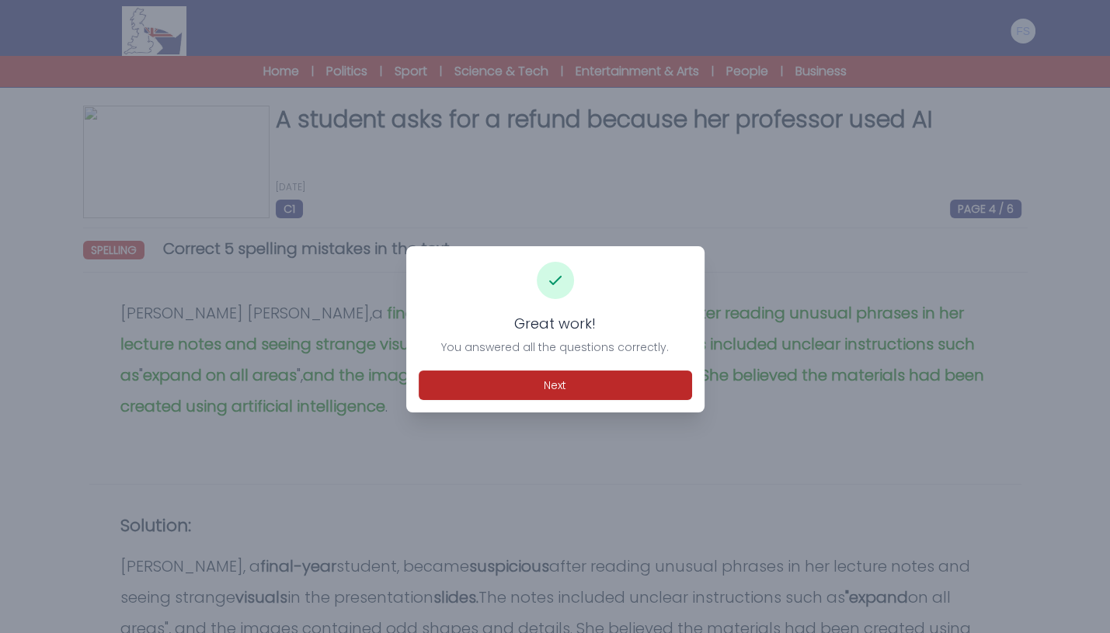
click at [540, 368] on div "Great work! You answered all the questions correctly. Next" at bounding box center [555, 329] width 298 height 166
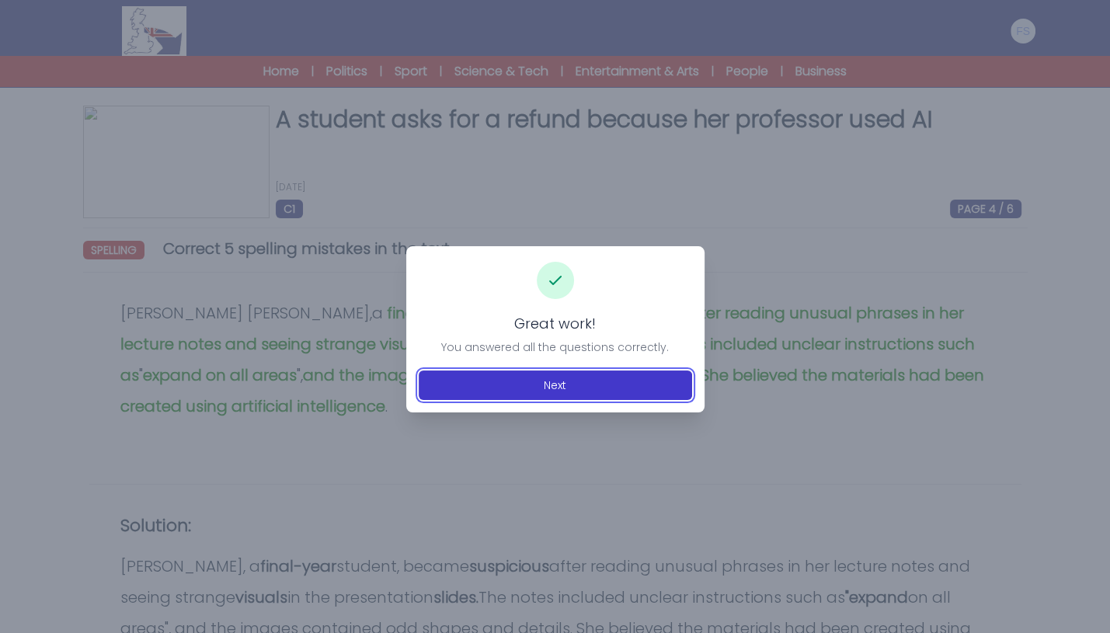
click at [537, 374] on button "Next" at bounding box center [555, 385] width 273 height 30
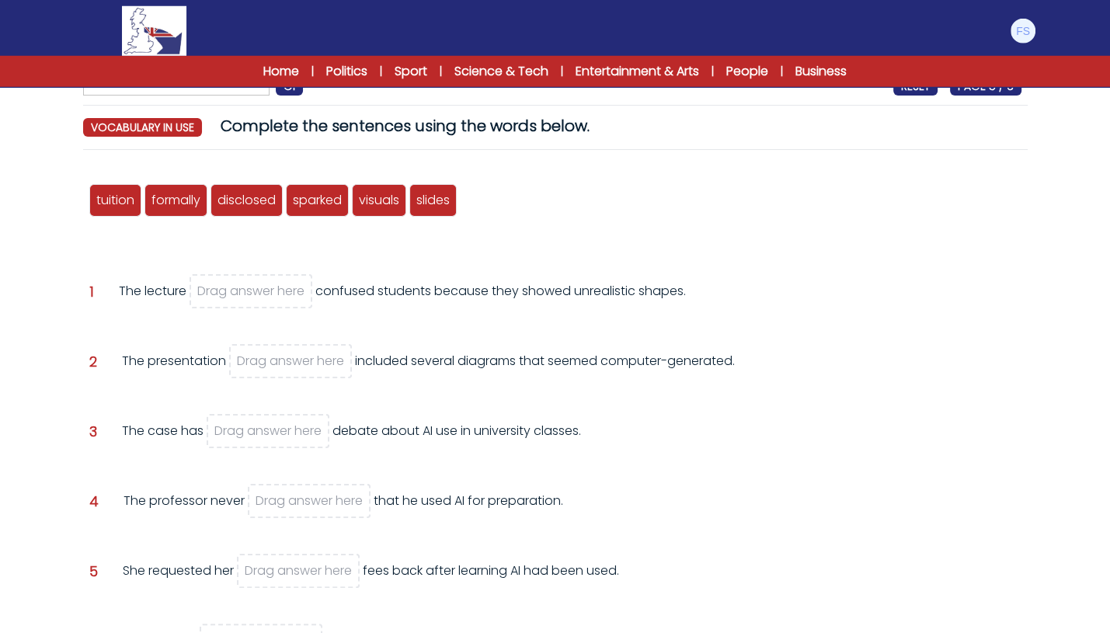
scroll to position [130, 0]
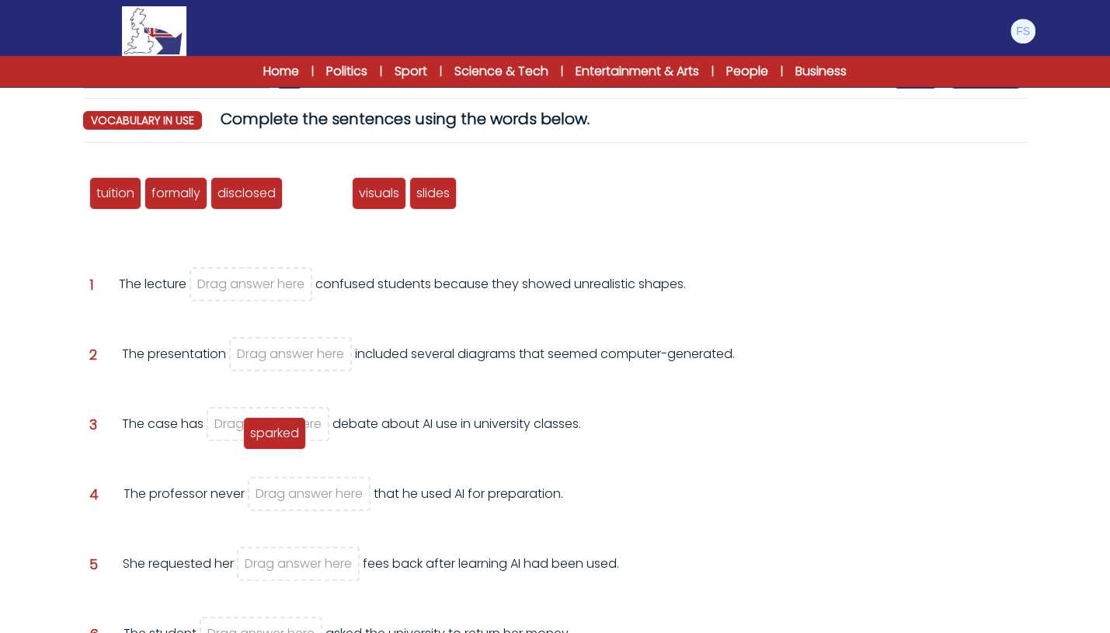
drag, startPoint x: 325, startPoint y: 183, endPoint x: 283, endPoint y: 423, distance: 243.8
click at [283, 423] on div "sparked" at bounding box center [274, 433] width 63 height 33
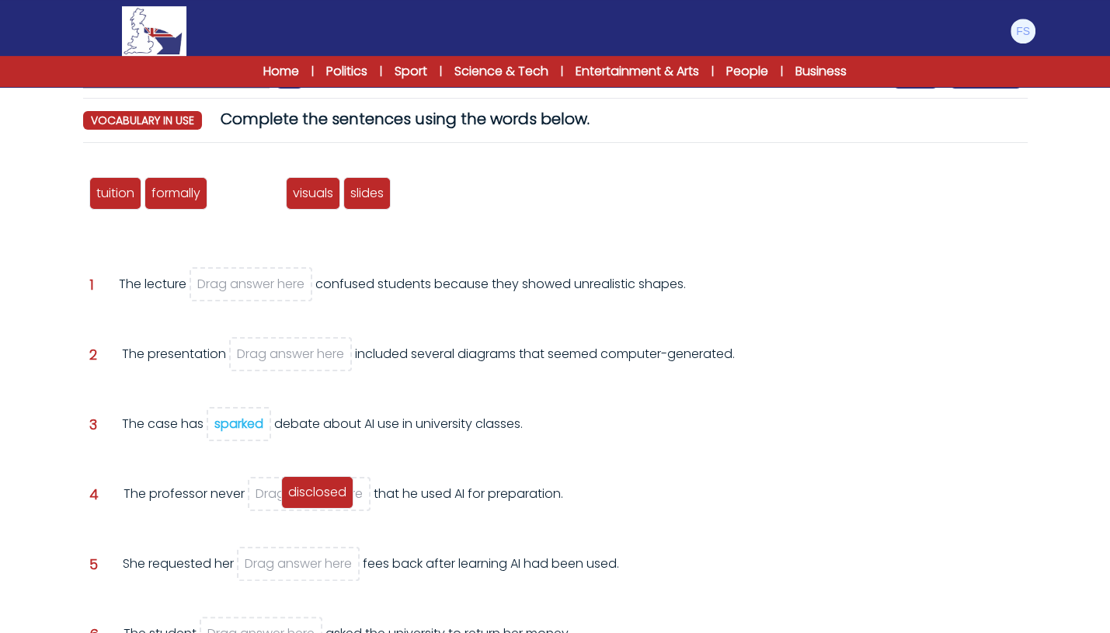
drag, startPoint x: 251, startPoint y: 194, endPoint x: 322, endPoint y: 493, distance: 307.3
click at [322, 493] on span "disclosed" at bounding box center [317, 492] width 58 height 18
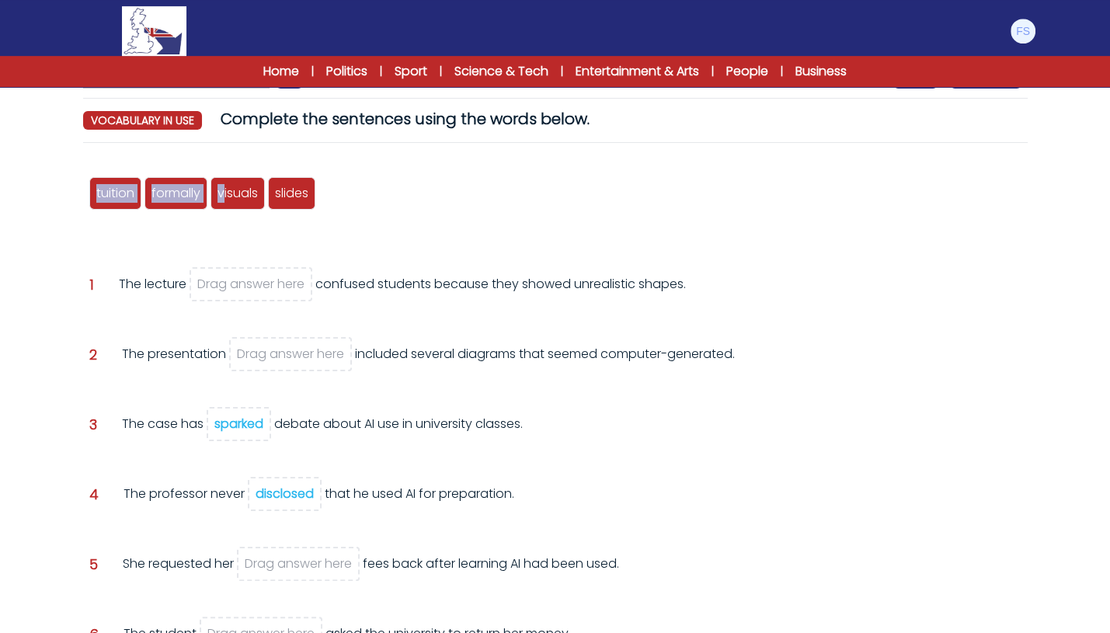
drag, startPoint x: 120, startPoint y: 176, endPoint x: 200, endPoint y: 193, distance: 81.8
click at [221, 188] on div "tuition formally disclosed sparked visuals slides" at bounding box center [555, 193] width 932 height 51
drag, startPoint x: 124, startPoint y: 179, endPoint x: 337, endPoint y: 549, distance: 427.2
click at [337, 549] on div "tuition" at bounding box center [328, 564] width 52 height 33
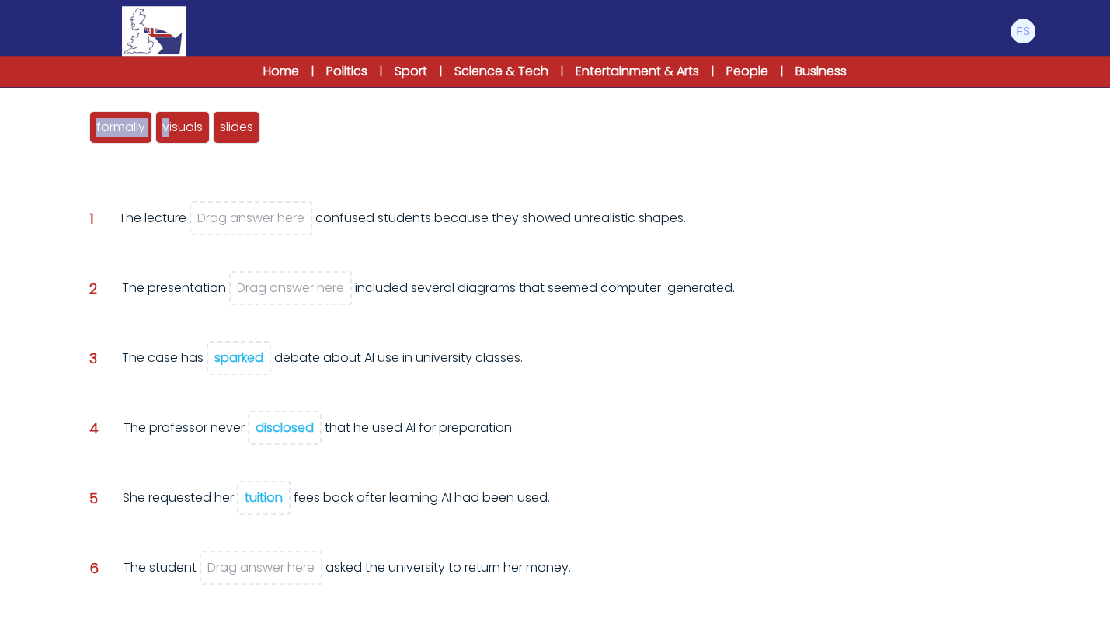
scroll to position [194, 0]
drag, startPoint x: 127, startPoint y: 128, endPoint x: 262, endPoint y: 572, distance: 463.6
click at [263, 572] on span "formally" at bounding box center [256, 573] width 49 height 18
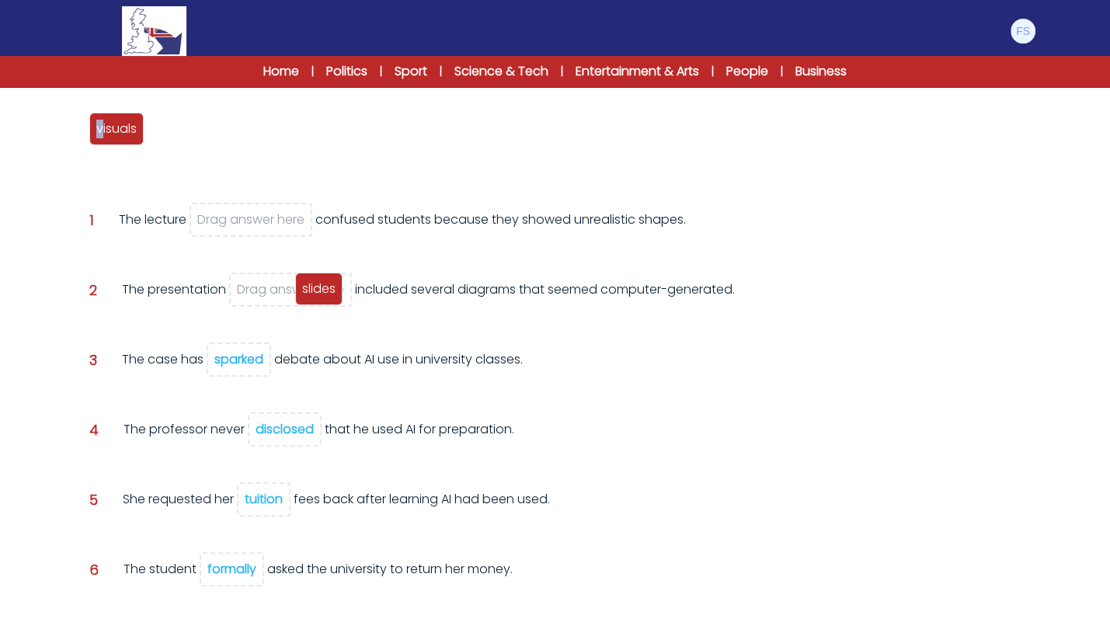
drag, startPoint x: 162, startPoint y: 116, endPoint x: 310, endPoint y: 276, distance: 218.2
click at [310, 276] on div "slides" at bounding box center [318, 289] width 47 height 33
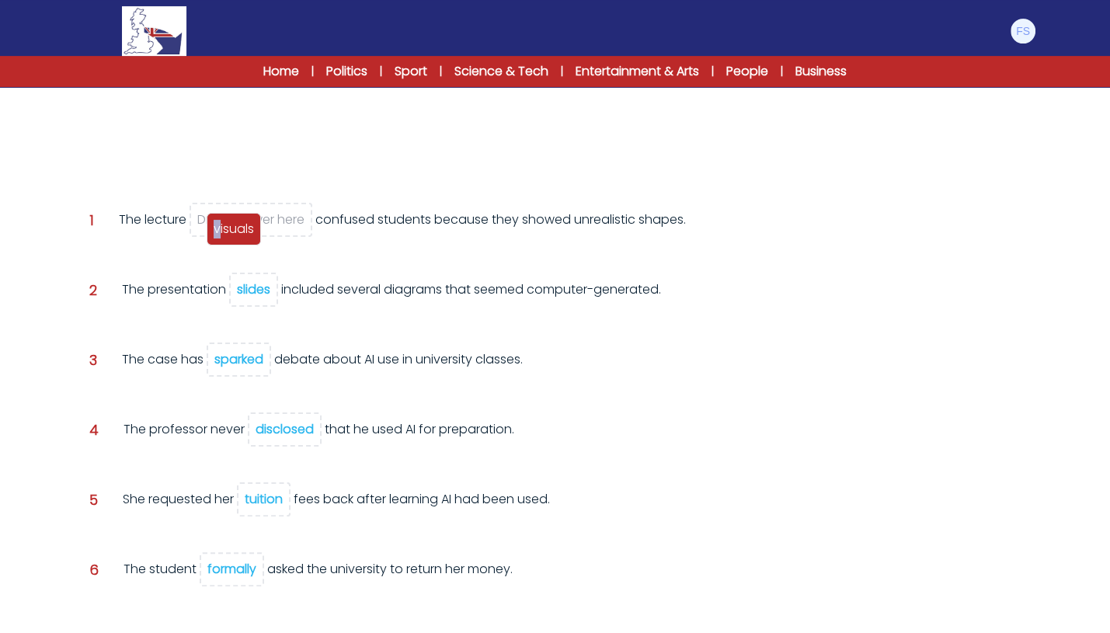
drag, startPoint x: 123, startPoint y: 134, endPoint x: 240, endPoint y: 234, distance: 154.2
click at [240, 234] on span "visuals" at bounding box center [234, 229] width 40 height 18
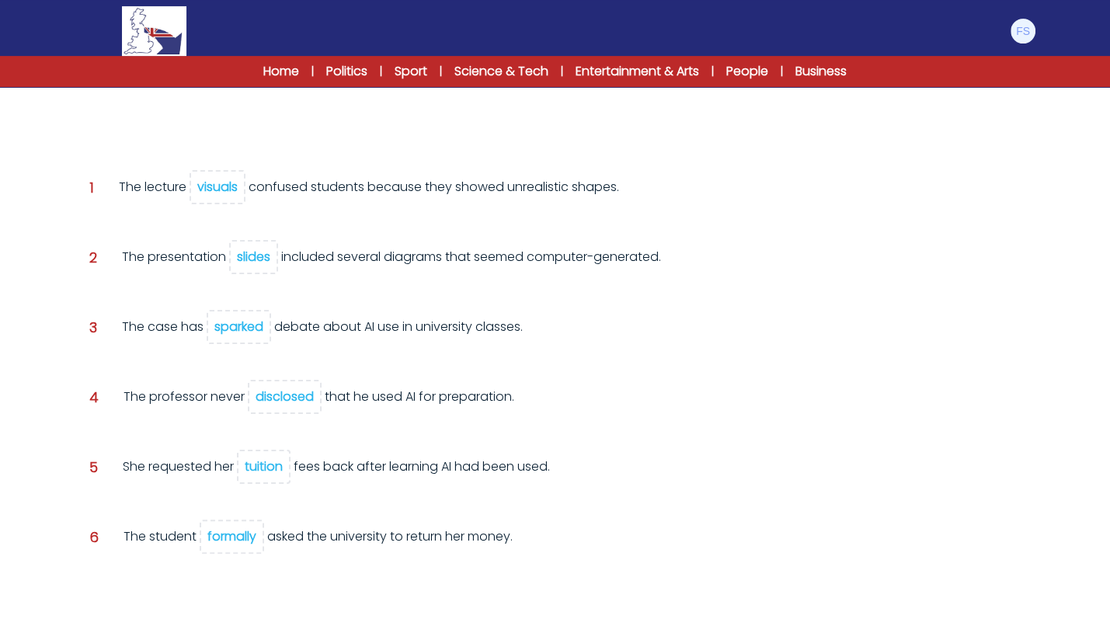
scroll to position [270, 0]
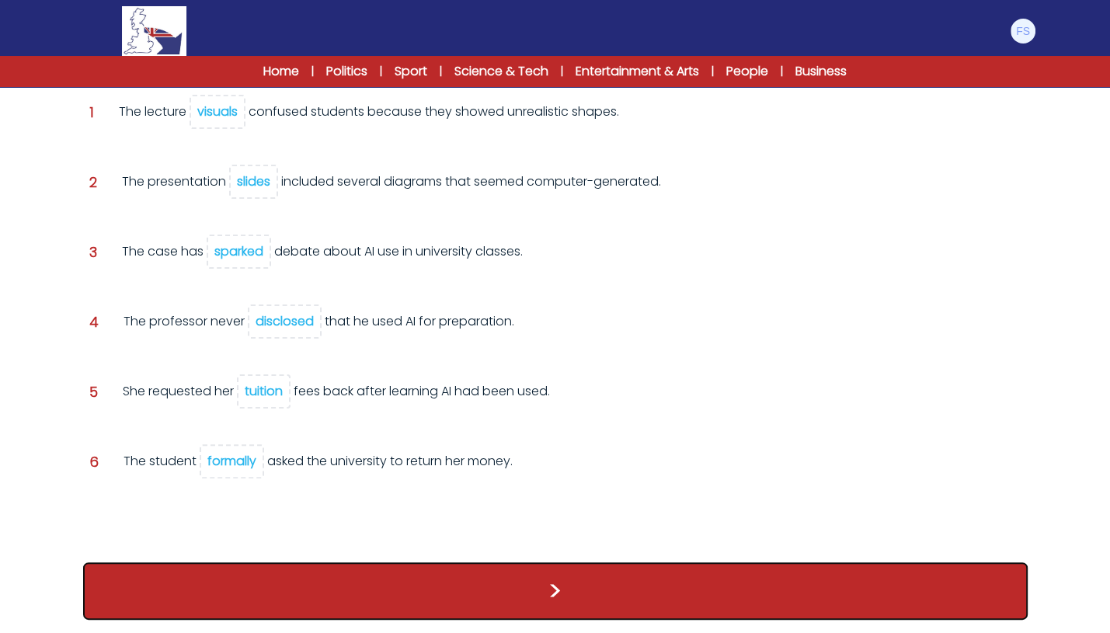
click at [486, 593] on button ">" at bounding box center [555, 590] width 944 height 57
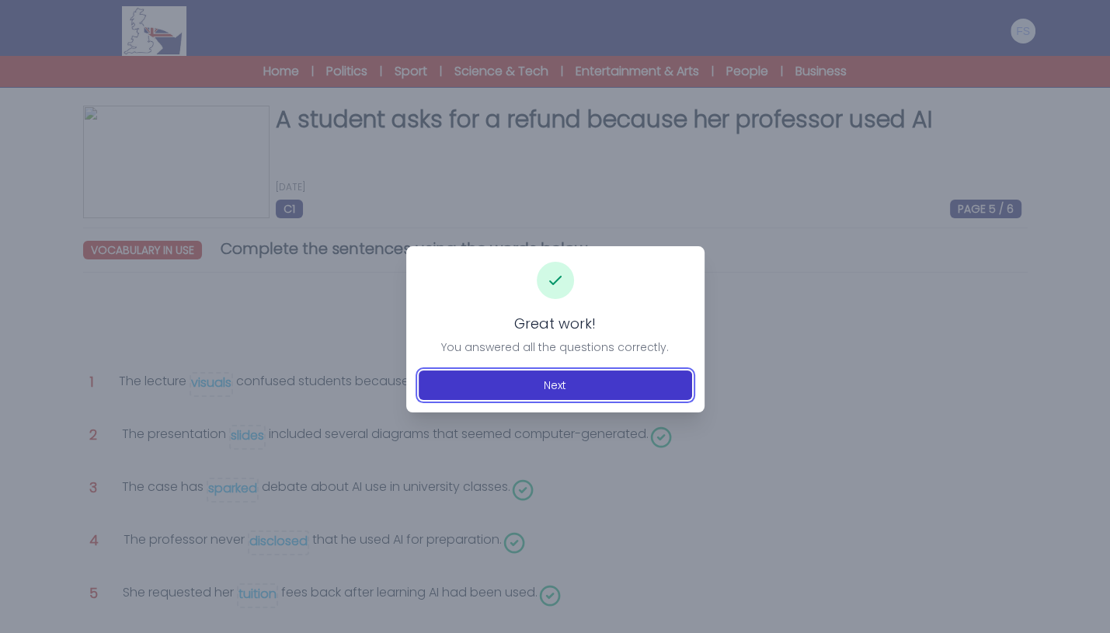
click at [524, 386] on button "Next" at bounding box center [555, 385] width 273 height 30
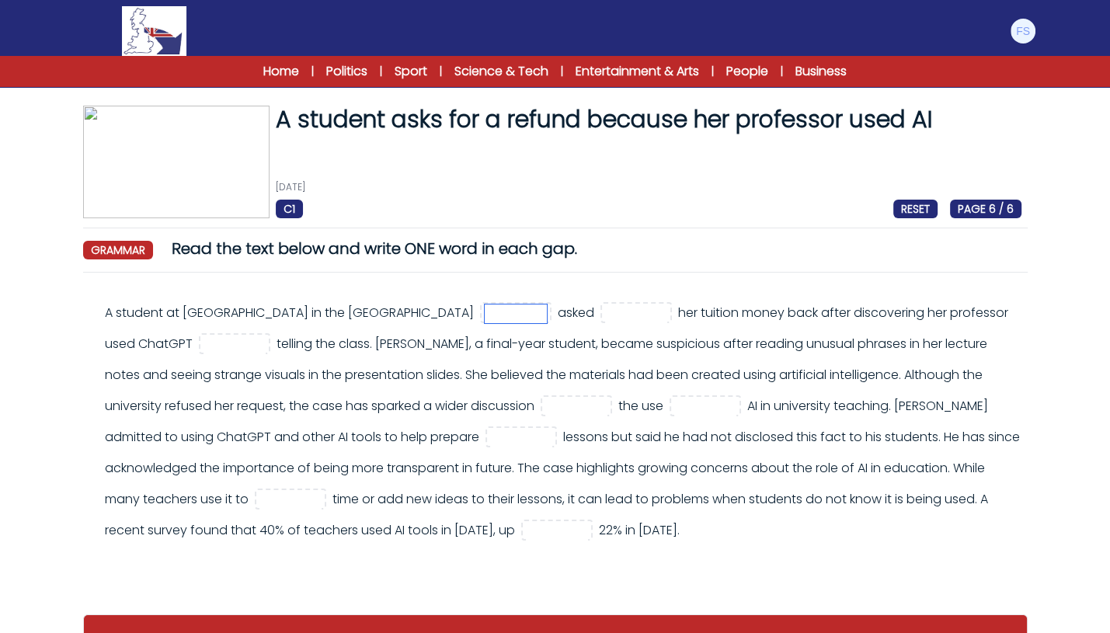
click at [485, 318] on input "text" at bounding box center [516, 313] width 62 height 19
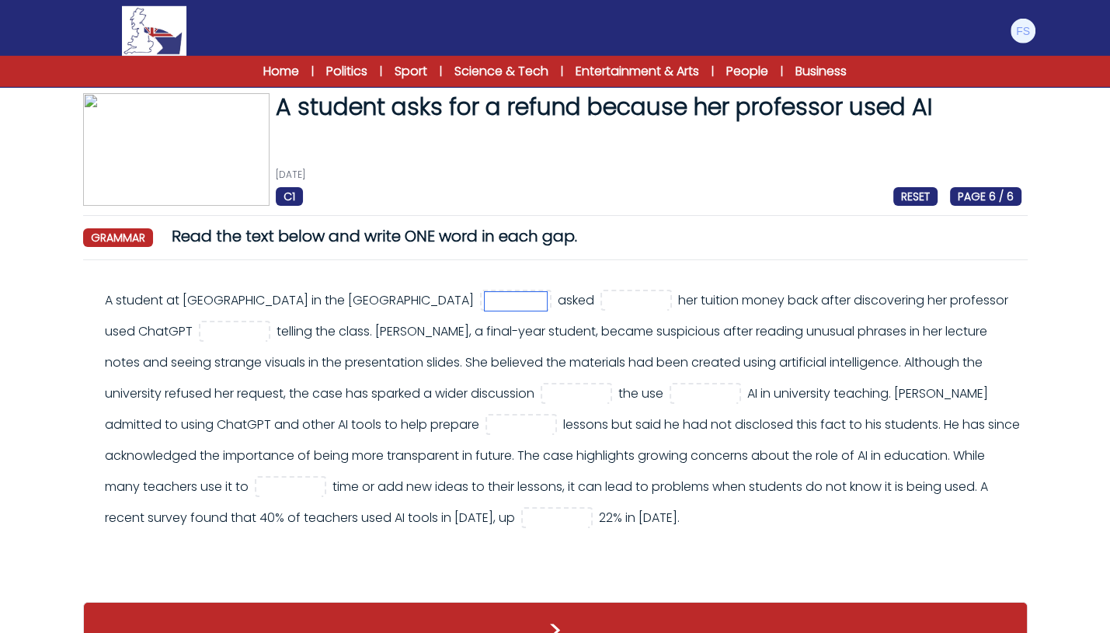
scroll to position [13, 0]
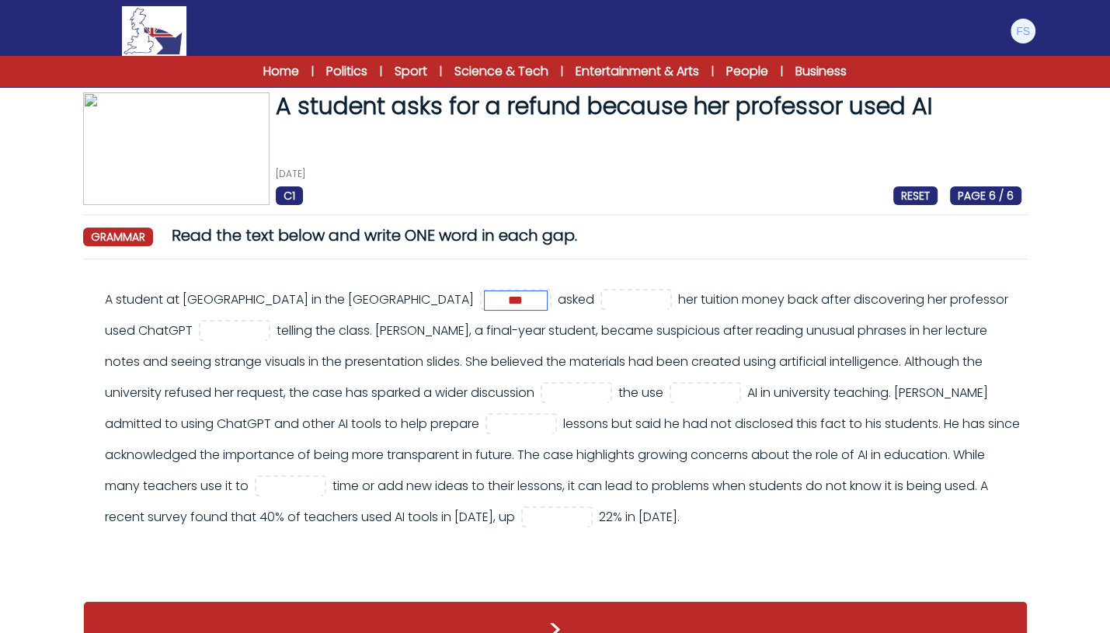
type input "***"
click at [659, 300] on input "text" at bounding box center [636, 300] width 62 height 19
type input "***"
click at [266, 332] on input "text" at bounding box center [234, 331] width 62 height 19
type input "*******"
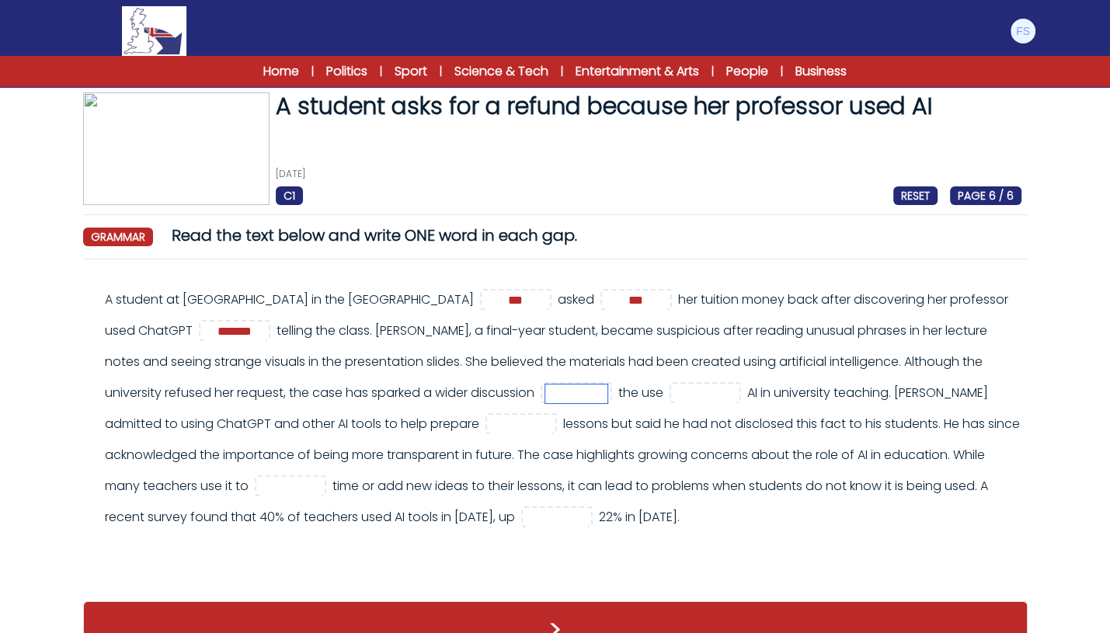
click at [607, 397] on input "text" at bounding box center [576, 393] width 62 height 19
type input "*****"
click at [674, 403] on input "text" at bounding box center [705, 393] width 62 height 19
type input "**"
click at [490, 434] on input "text" at bounding box center [521, 425] width 62 height 19
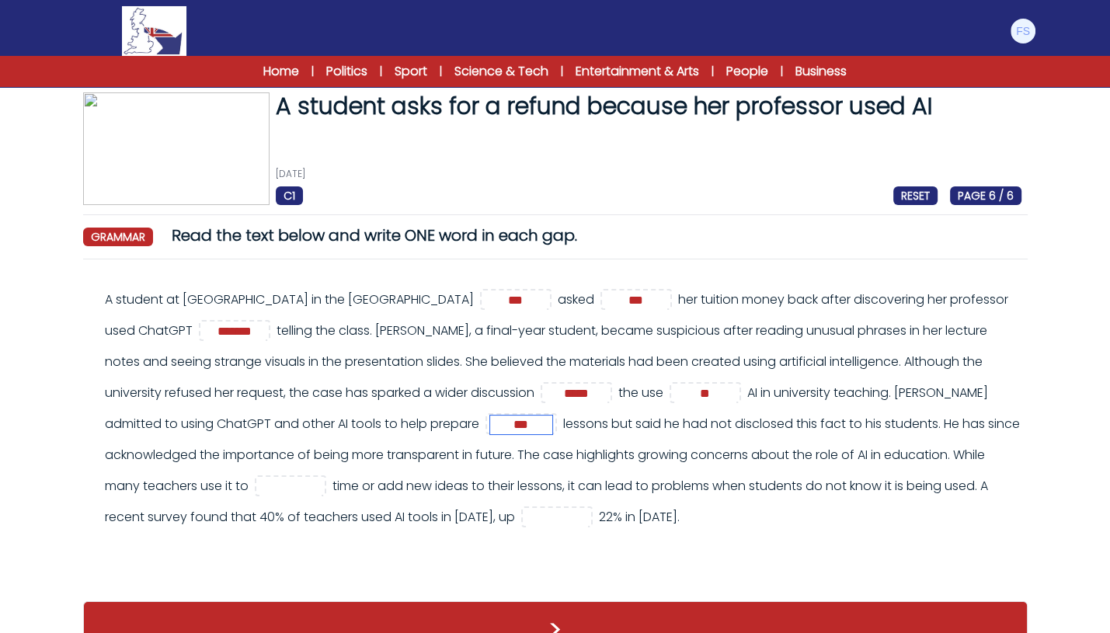
click at [490, 434] on input "***" at bounding box center [521, 425] width 62 height 19
type input "***"
click at [526, 527] on input "text" at bounding box center [557, 518] width 62 height 19
type input "****"
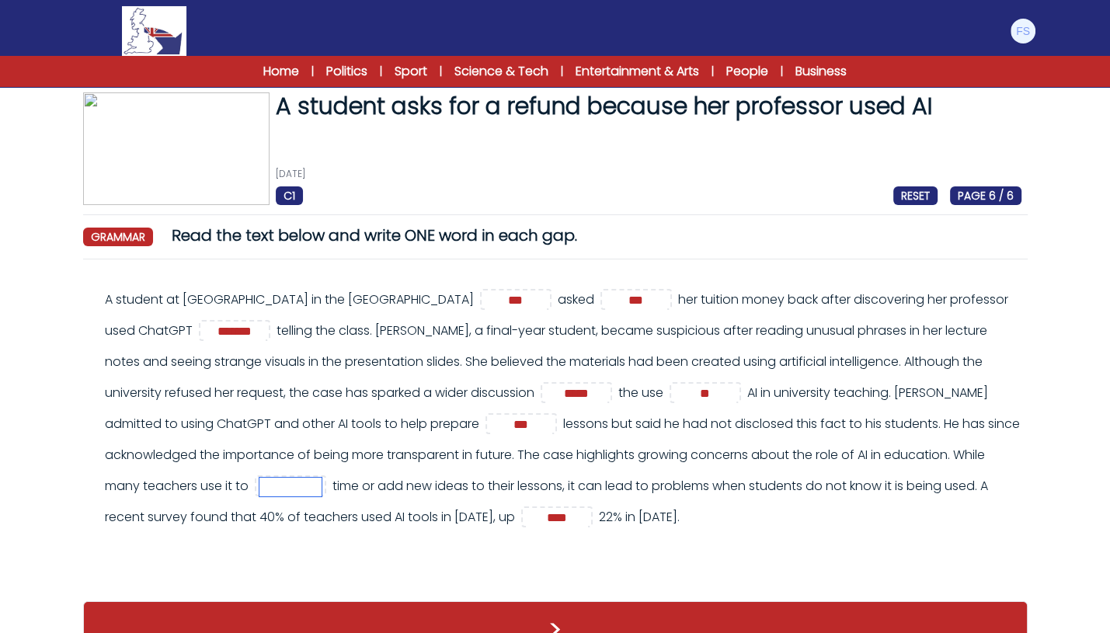
click at [322, 485] on input "text" at bounding box center [290, 487] width 62 height 19
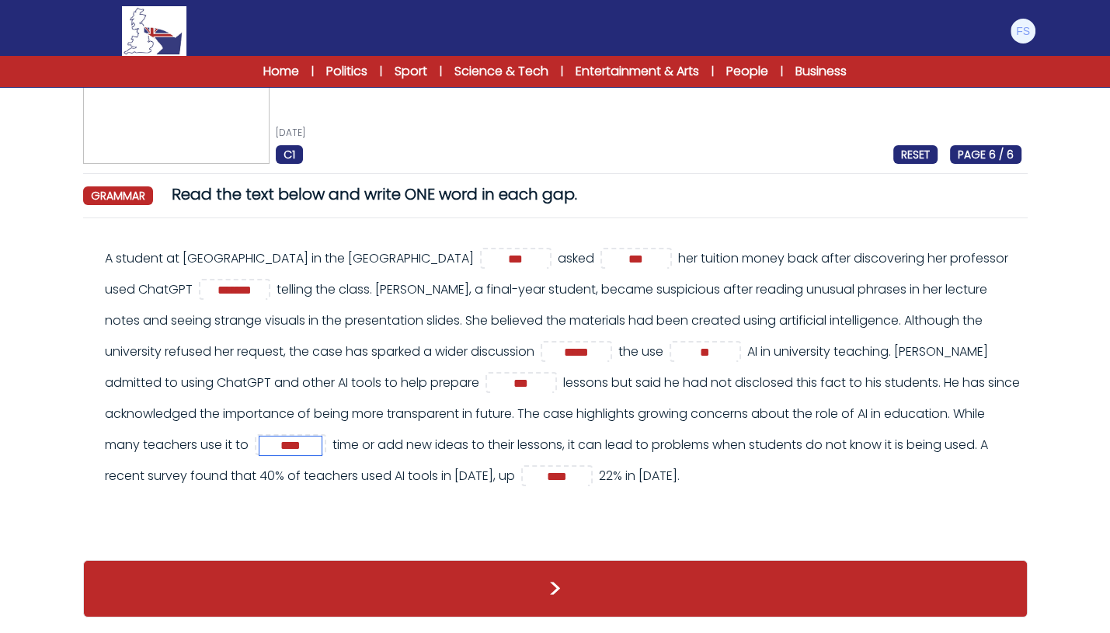
type input "****"
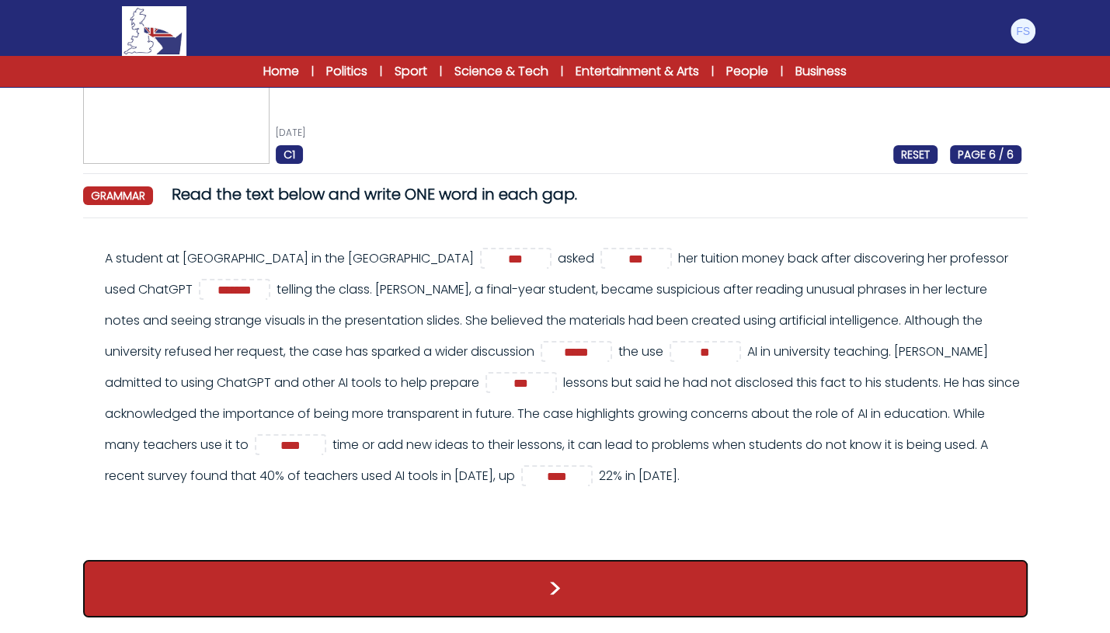
click at [539, 579] on button ">" at bounding box center [555, 588] width 944 height 57
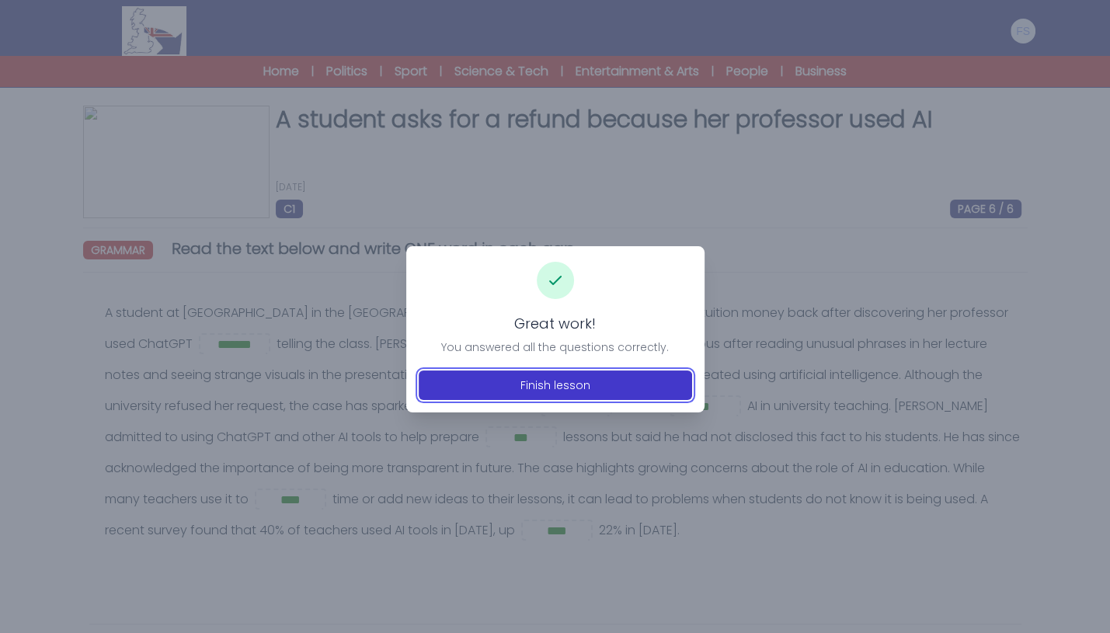
click at [525, 388] on button "Finish lesson" at bounding box center [555, 385] width 273 height 30
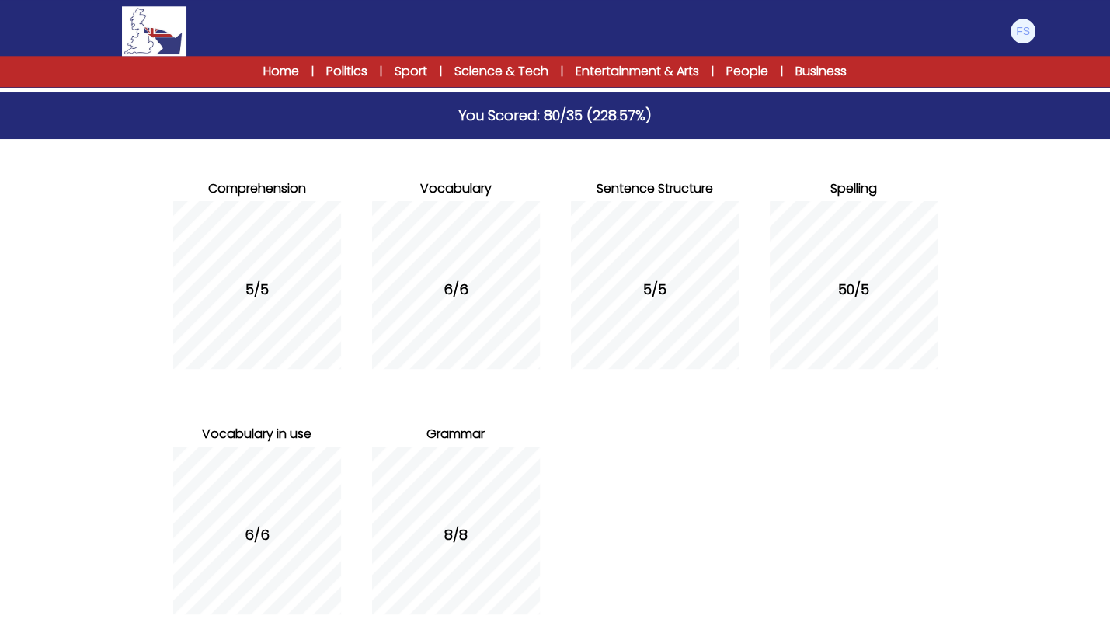
scroll to position [196, 0]
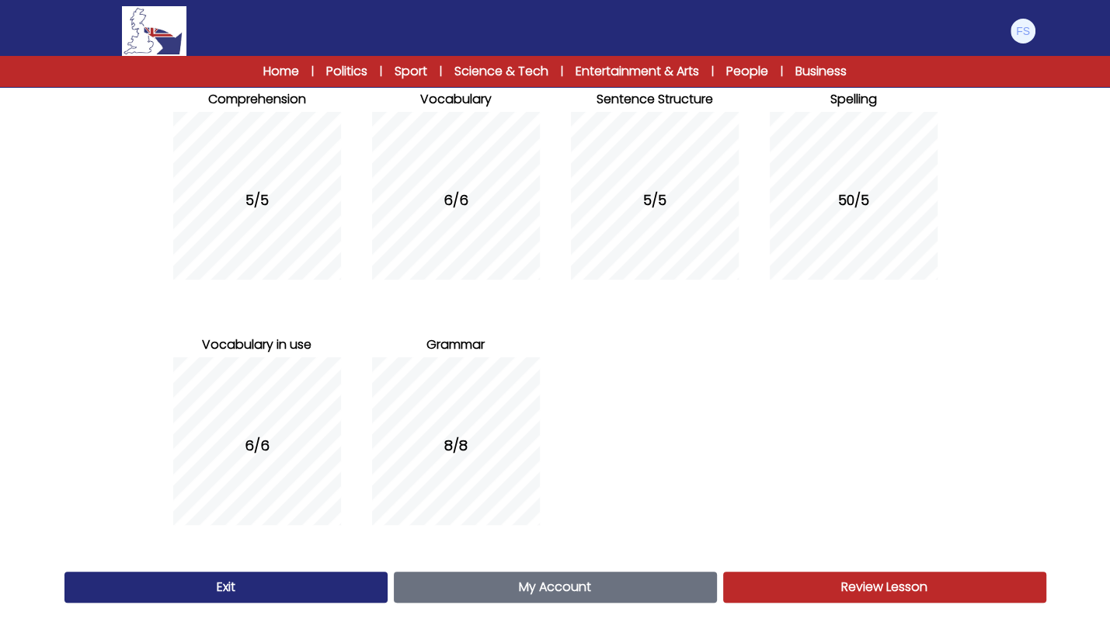
click at [440, 594] on link "My Account Account" at bounding box center [555, 587] width 323 height 31
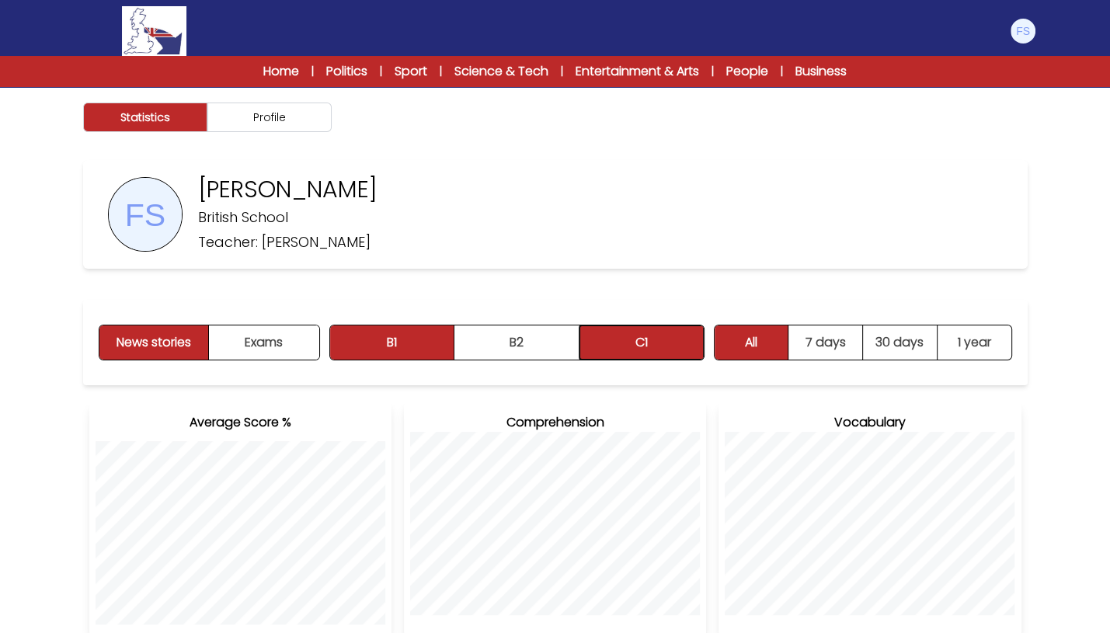
click at [603, 336] on button "C1" at bounding box center [641, 342] width 124 height 34
click at [514, 70] on link "Science & Tech" at bounding box center [501, 71] width 94 height 19
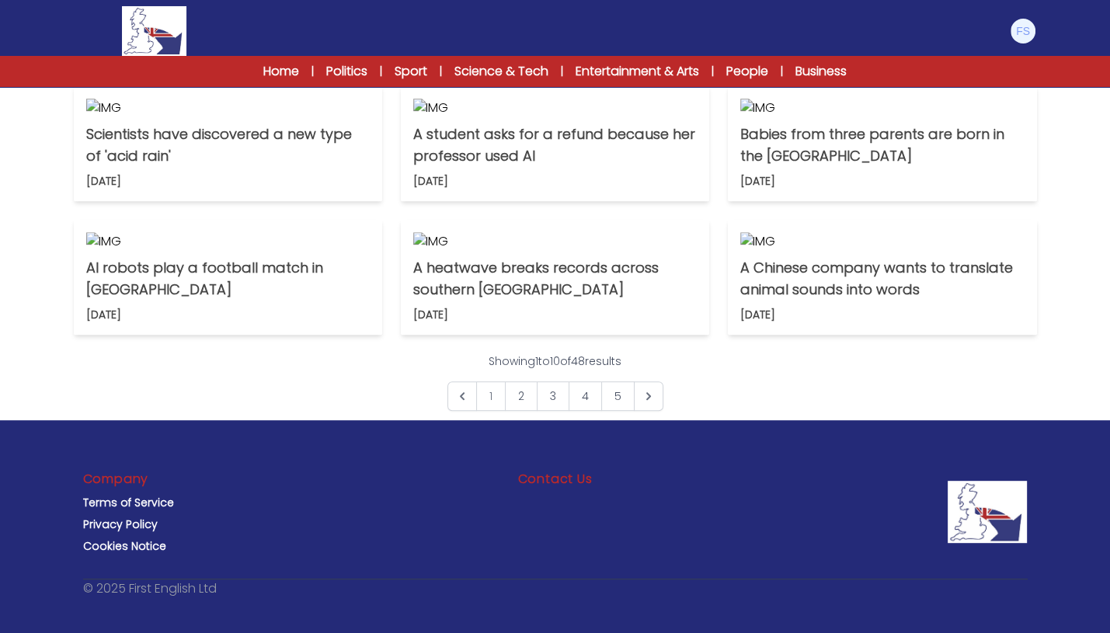
scroll to position [550, 0]
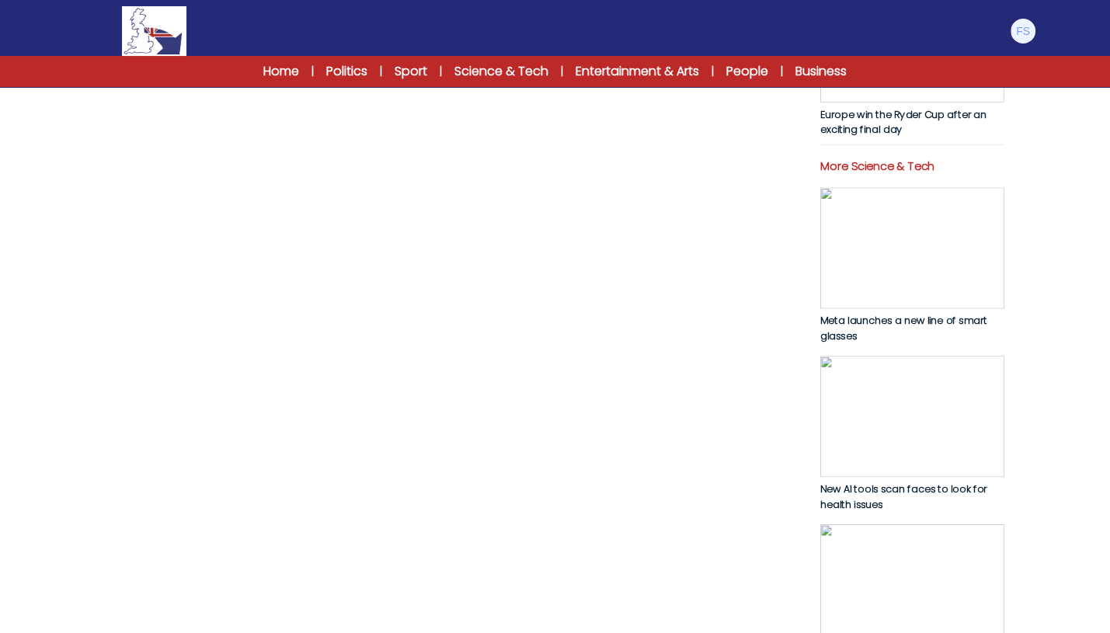
scroll to position [617, 0]
copy p "New research shows that it is possible to die from a broken heart. The stress t…"
drag, startPoint x: 104, startPoint y: 126, endPoint x: 506, endPoint y: 378, distance: 474.3
